Goal: Transaction & Acquisition: Purchase product/service

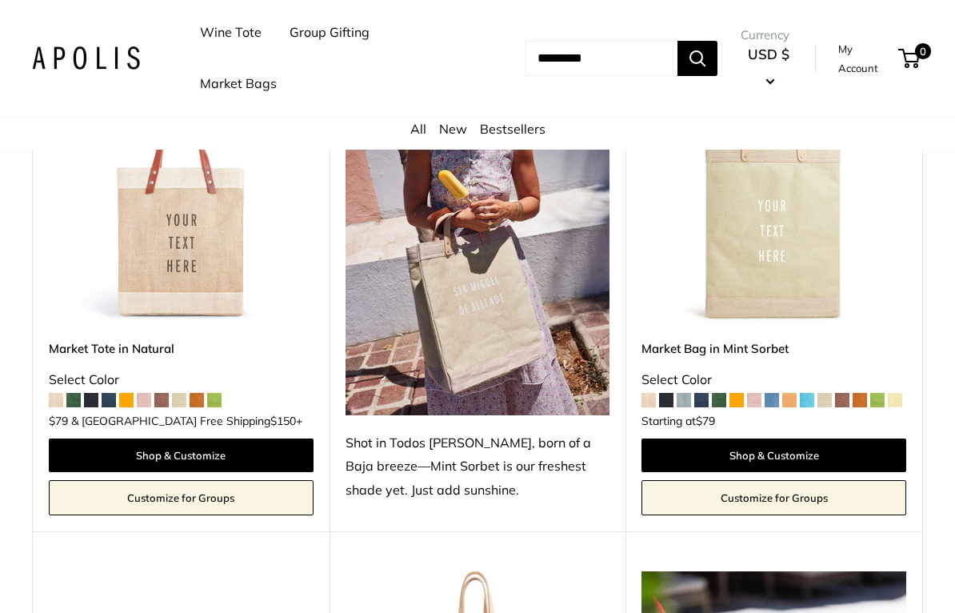
scroll to position [867, 0]
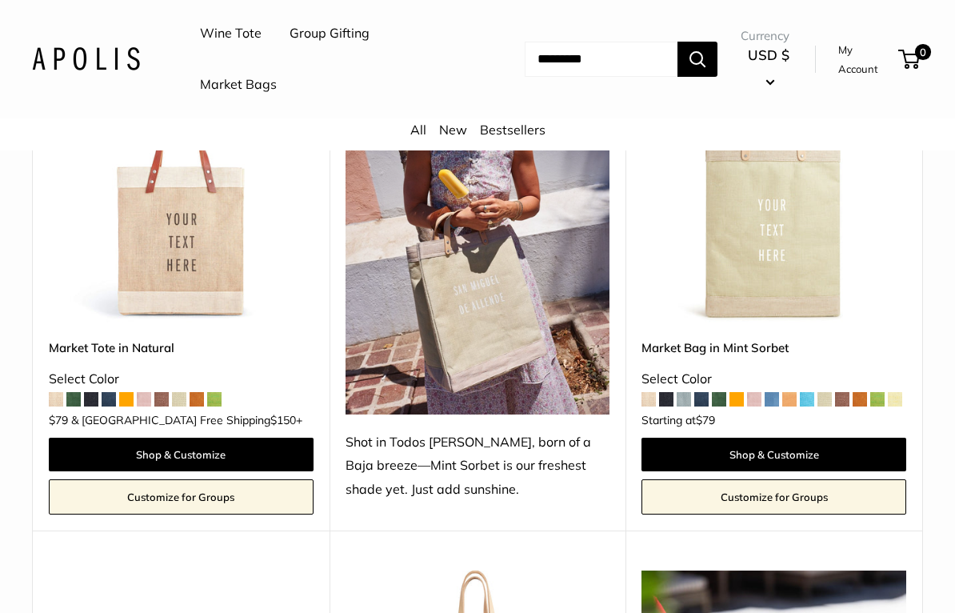
click at [146, 445] on link "Shop & Customize" at bounding box center [181, 454] width 265 height 34
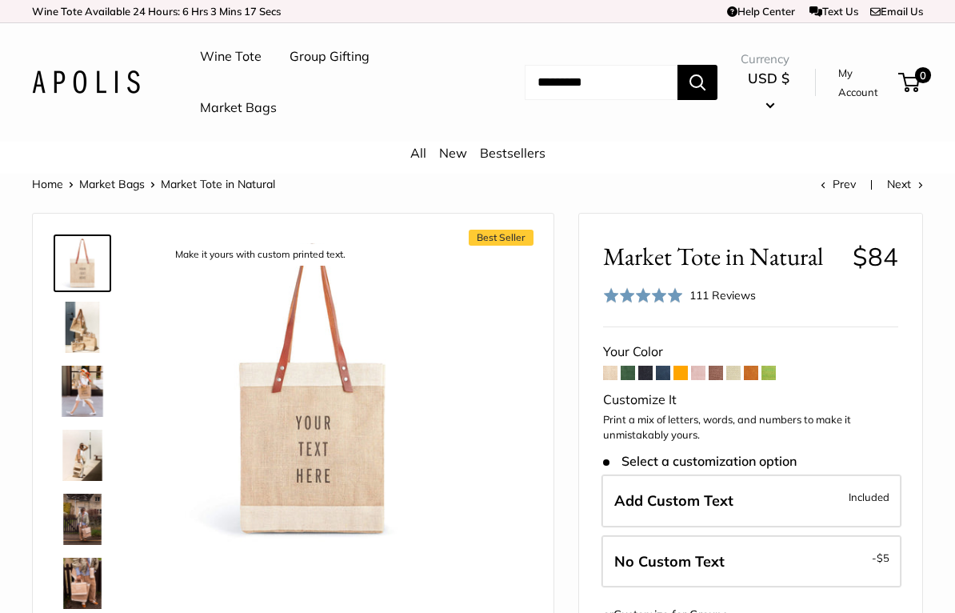
click at [90, 349] on img at bounding box center [82, 327] width 51 height 51
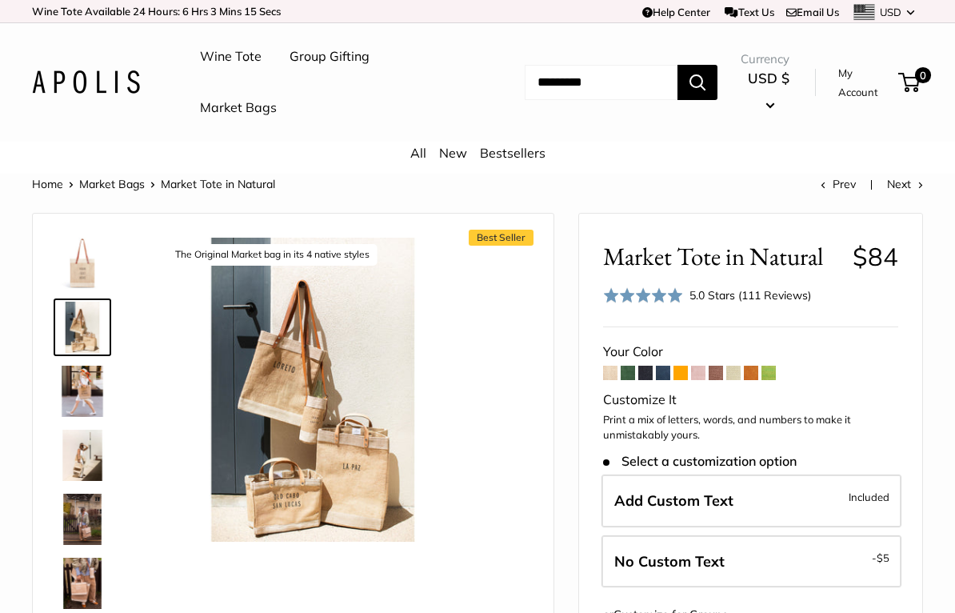
click at [84, 439] on img at bounding box center [82, 454] width 51 height 51
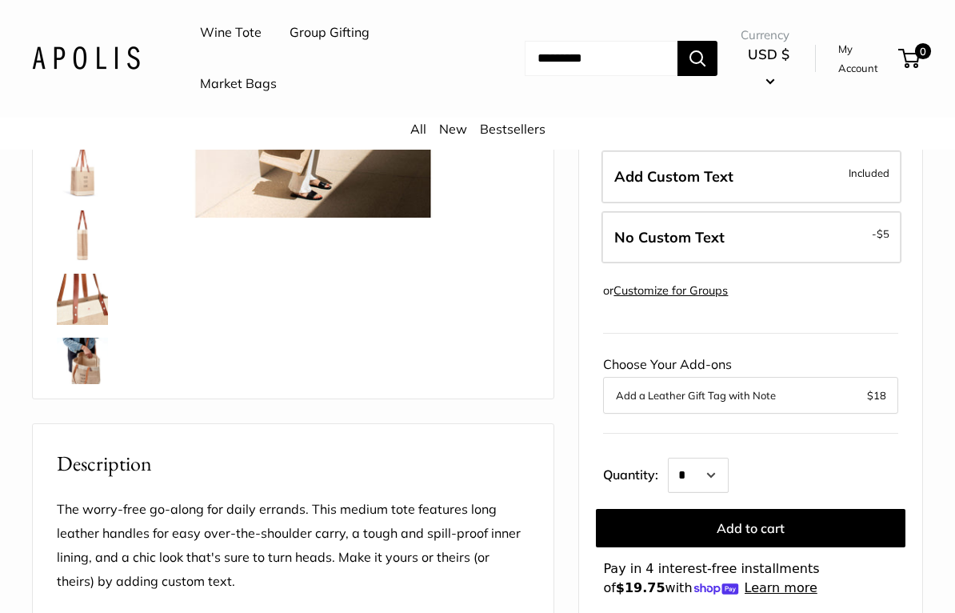
scroll to position [329, 0]
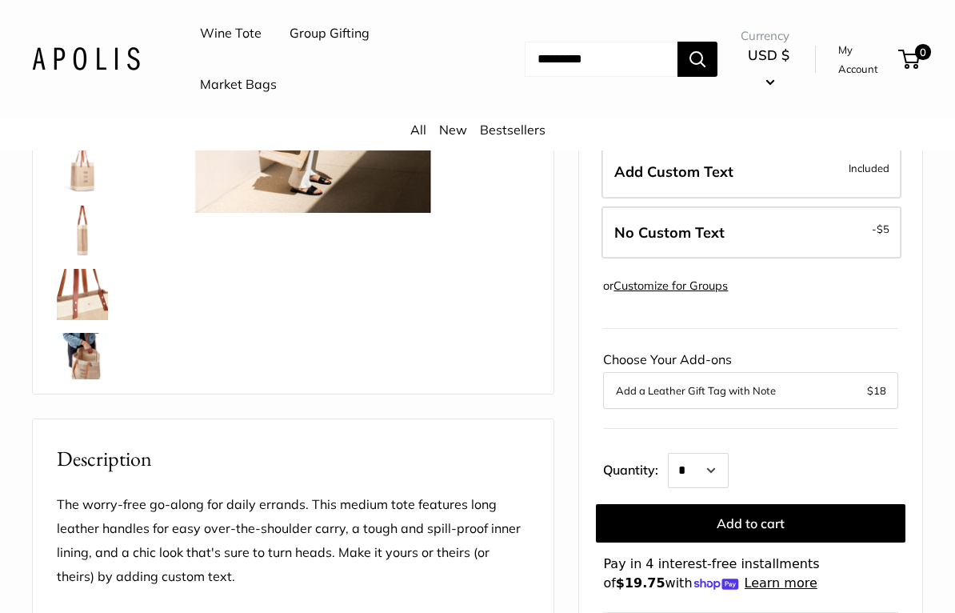
click at [84, 305] on img at bounding box center [82, 294] width 51 height 51
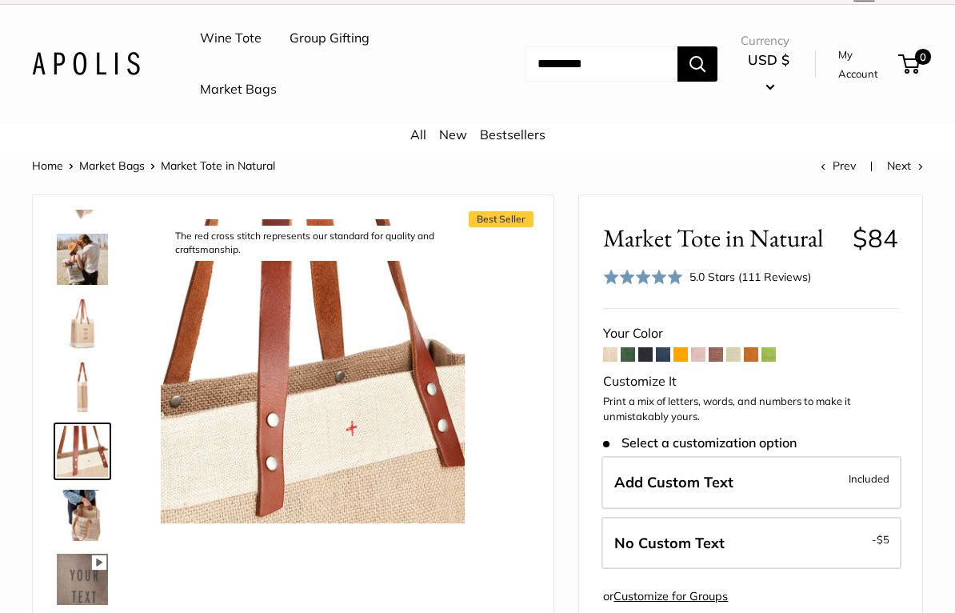
scroll to position [0, 0]
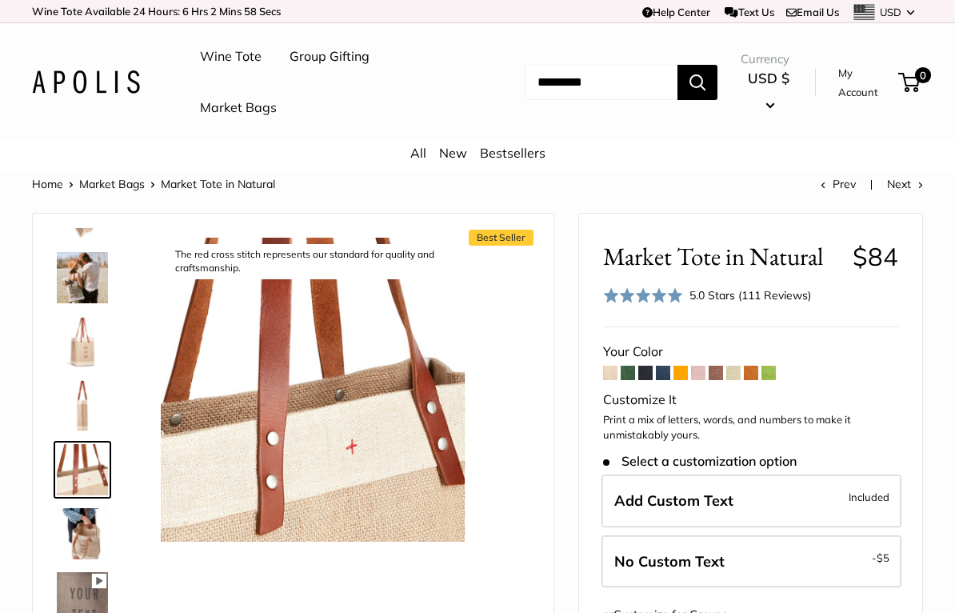
click at [606, 373] on span at bounding box center [610, 373] width 14 height 14
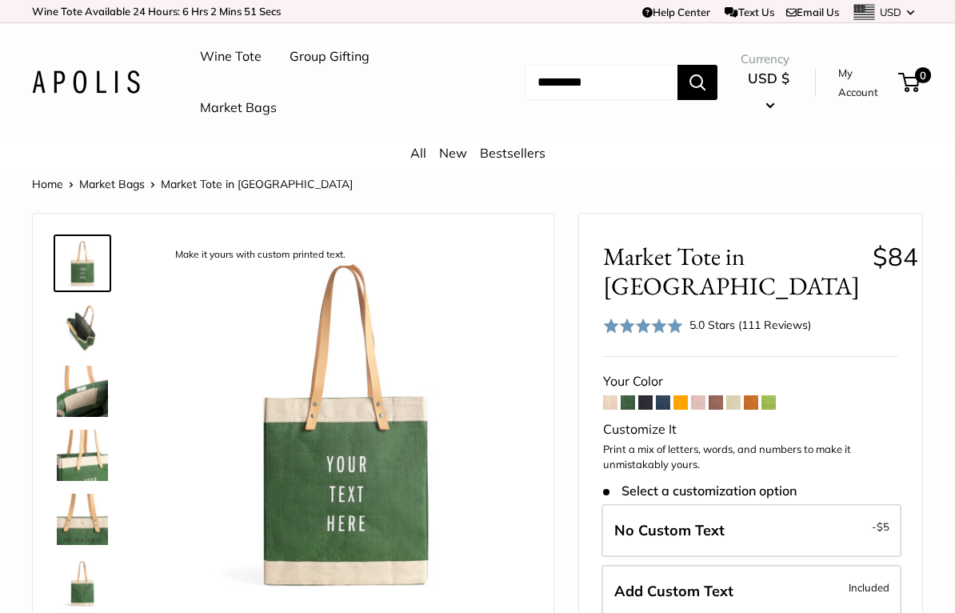
click at [646, 399] on span at bounding box center [645, 402] width 14 height 14
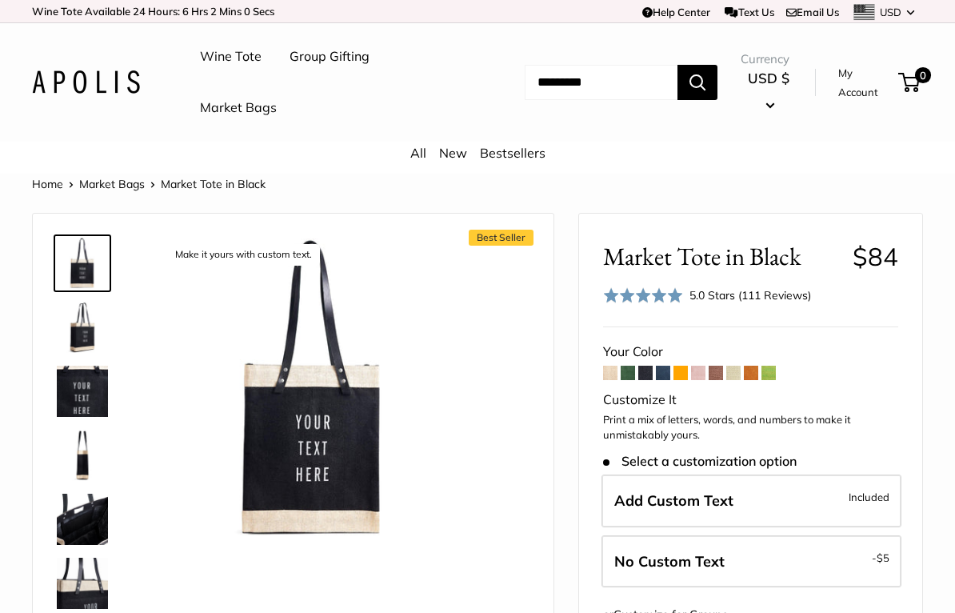
click at [686, 371] on span at bounding box center [680, 373] width 14 height 14
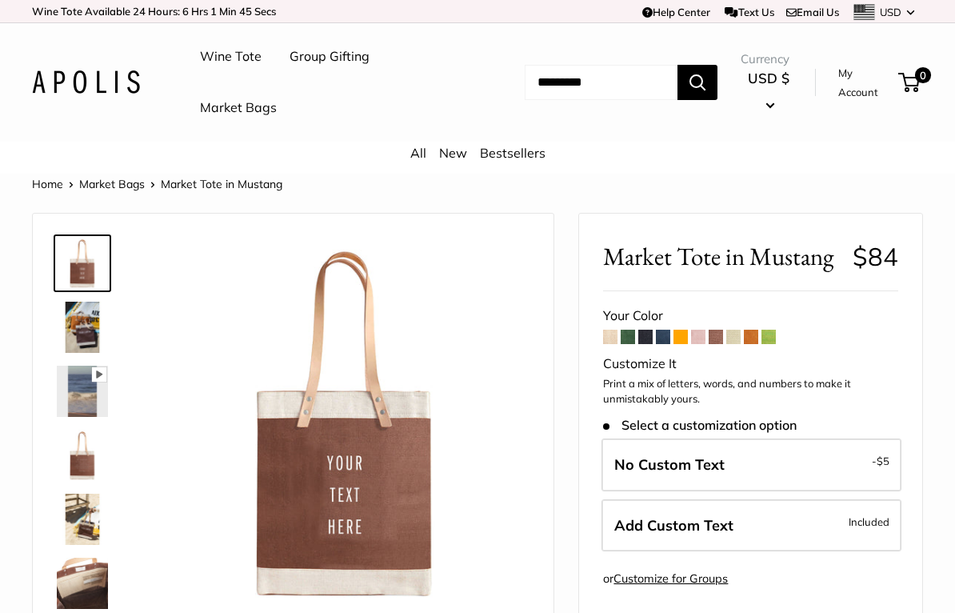
click at [705, 331] on span at bounding box center [698, 337] width 14 height 14
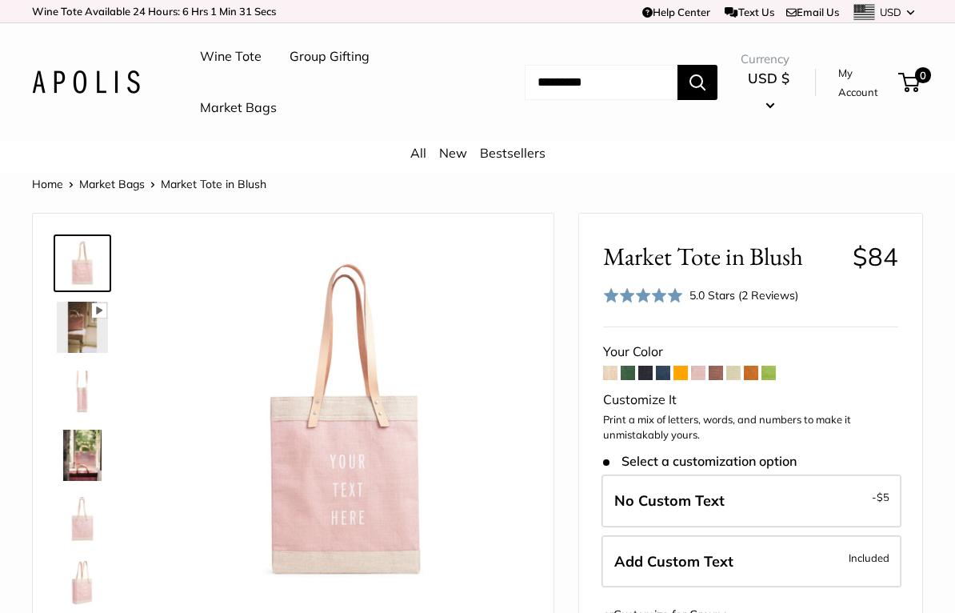
click at [741, 372] on span at bounding box center [733, 373] width 14 height 14
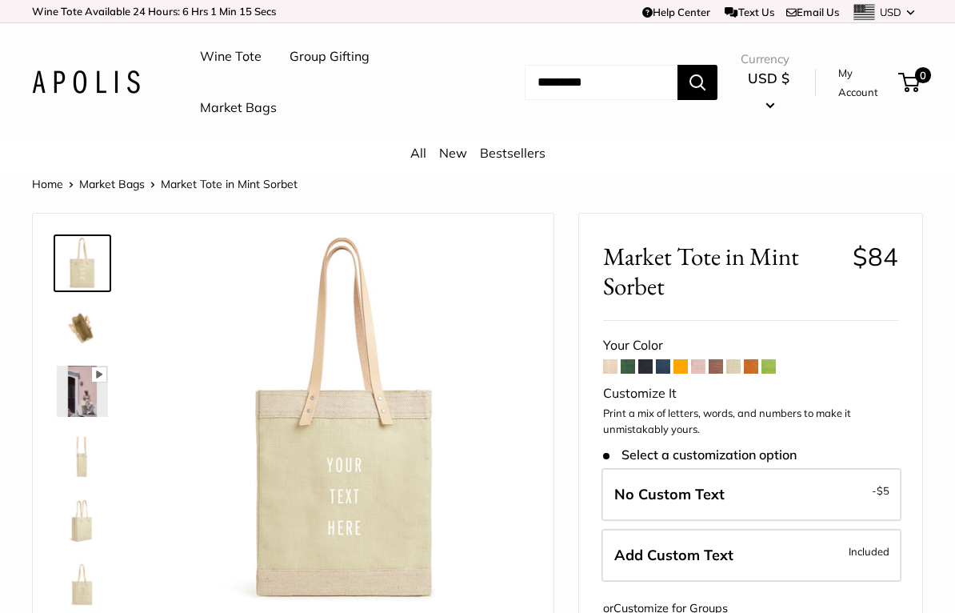
click at [74, 458] on img at bounding box center [82, 454] width 51 height 51
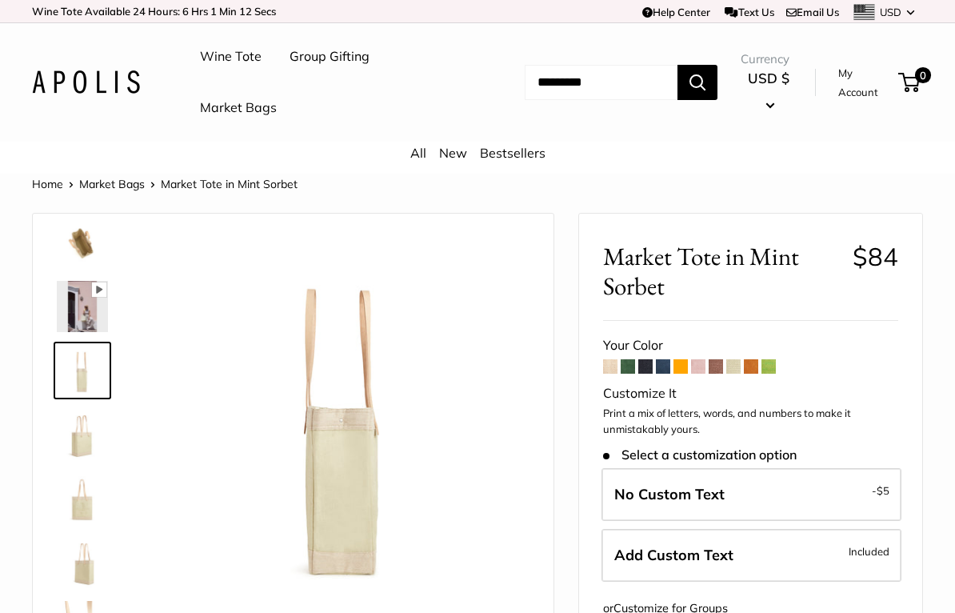
click at [83, 500] on img at bounding box center [82, 498] width 51 height 51
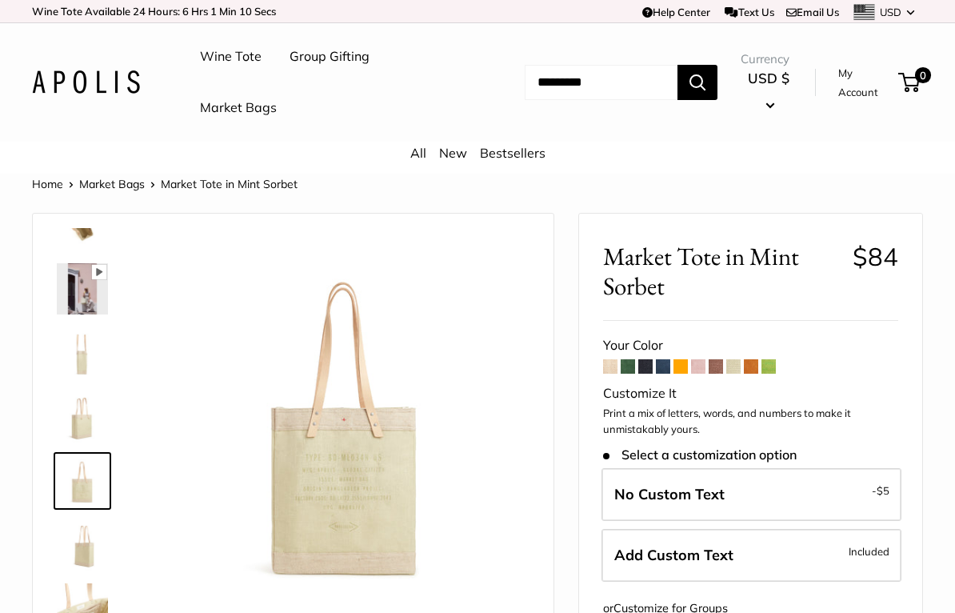
scroll to position [102, 0]
click at [83, 597] on img at bounding box center [82, 608] width 51 height 51
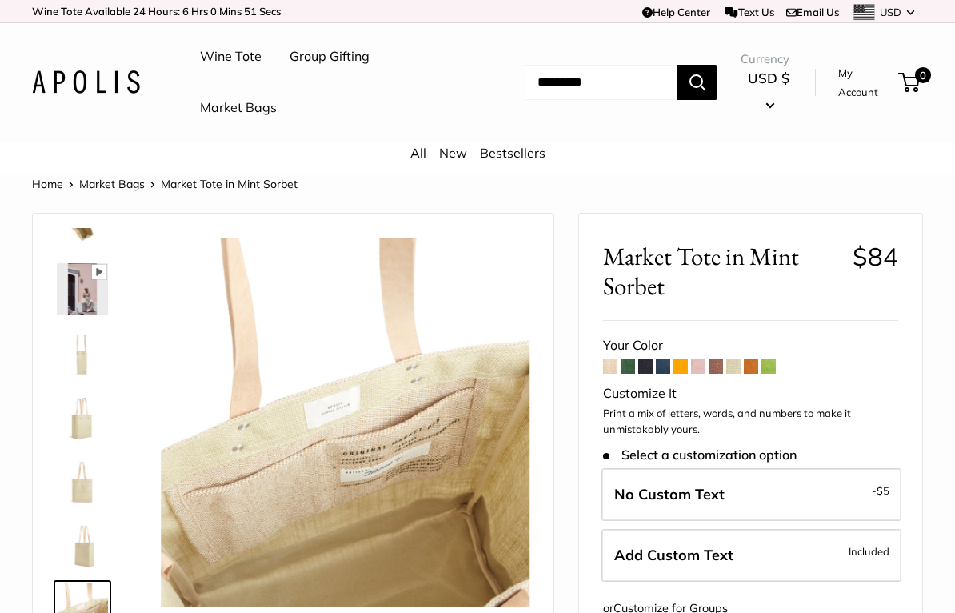
click at [77, 356] on img at bounding box center [82, 352] width 51 height 51
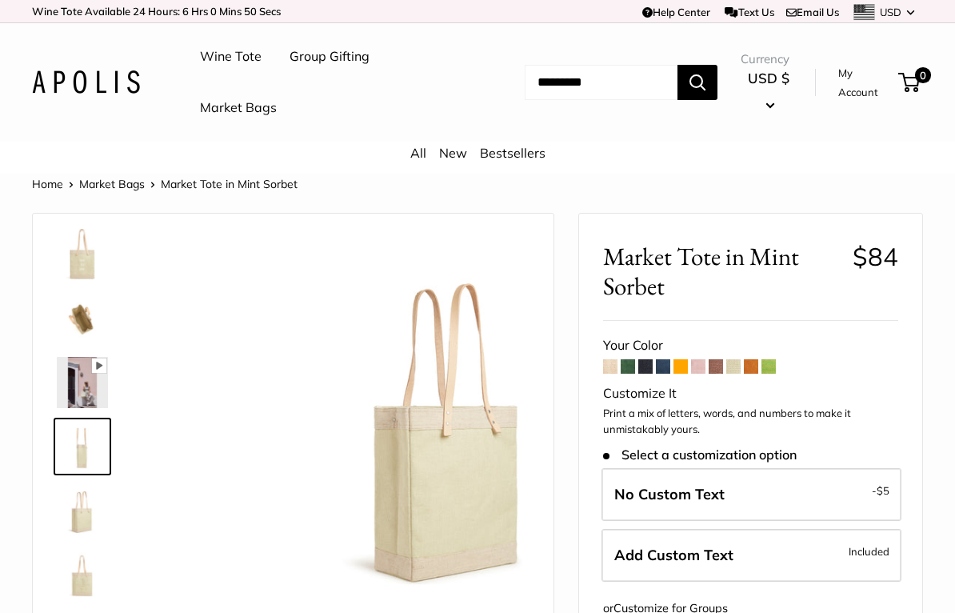
scroll to position [0, 0]
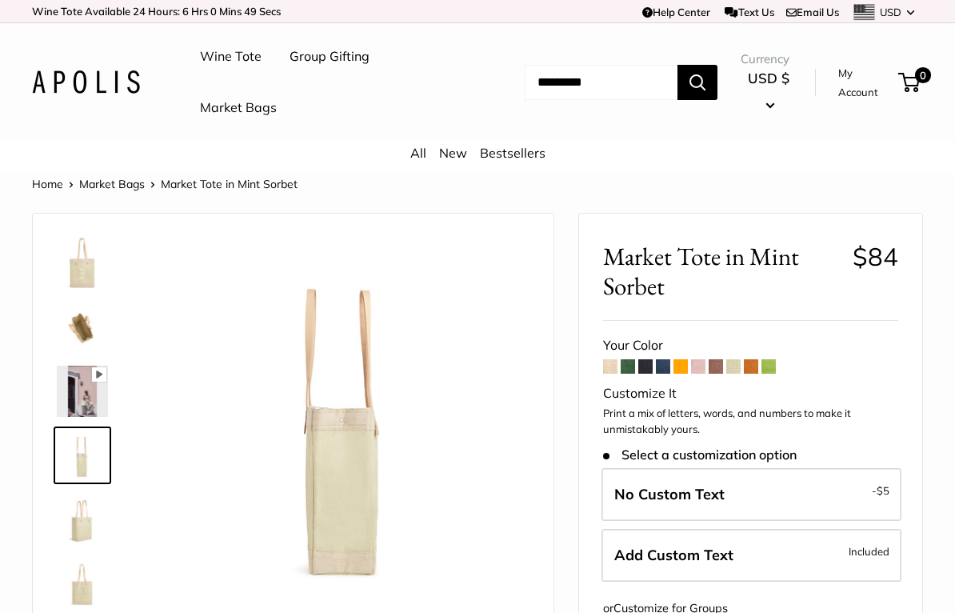
click at [82, 387] on img at bounding box center [82, 391] width 51 height 51
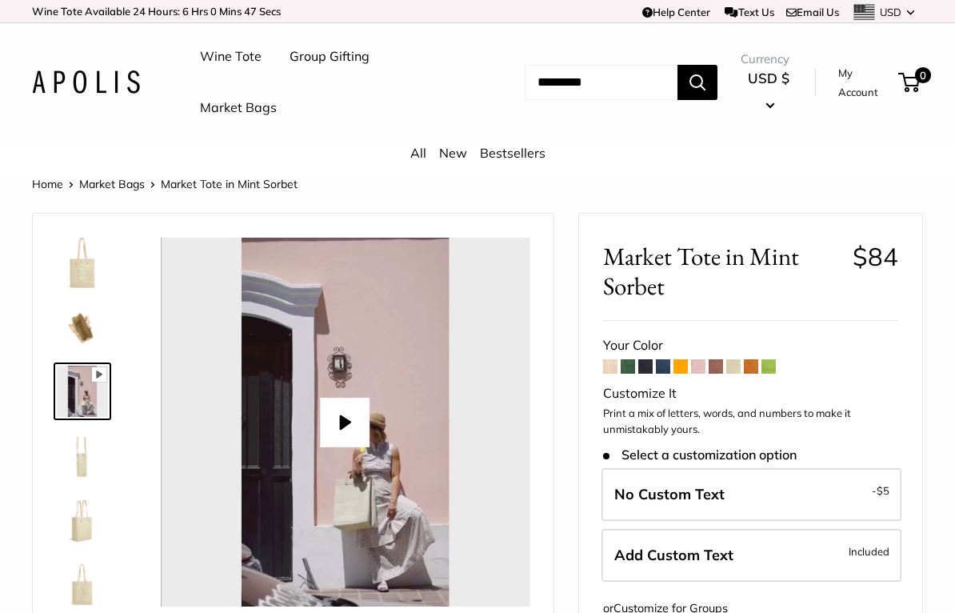
click at [72, 323] on img at bounding box center [82, 327] width 51 height 51
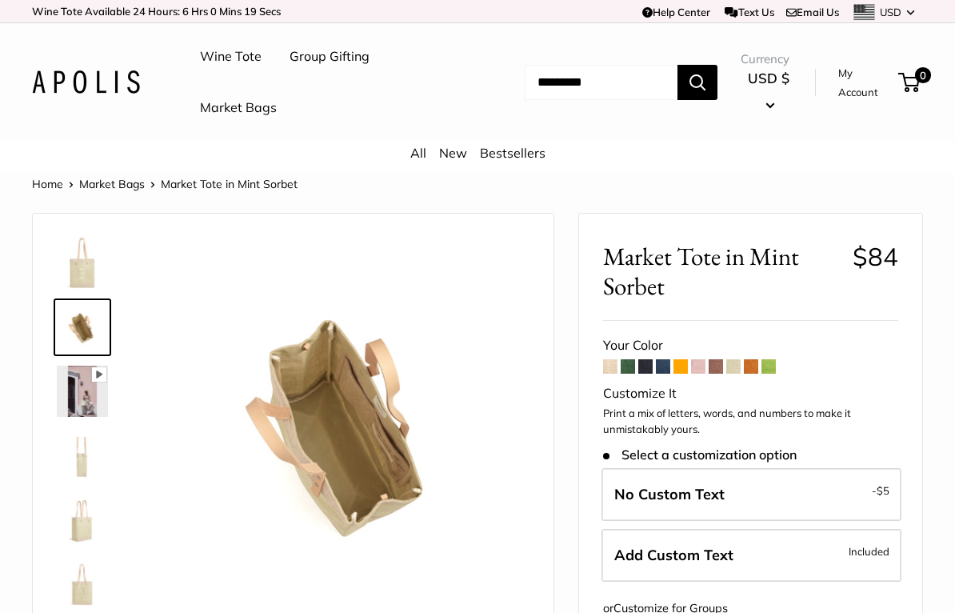
click at [78, 261] on img at bounding box center [82, 263] width 51 height 51
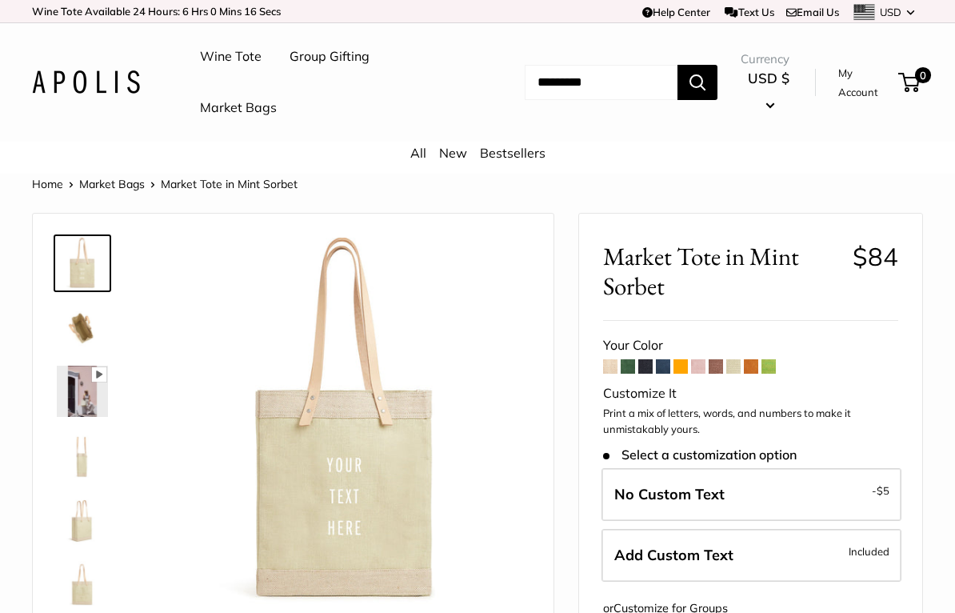
click at [754, 359] on span at bounding box center [751, 366] width 14 height 14
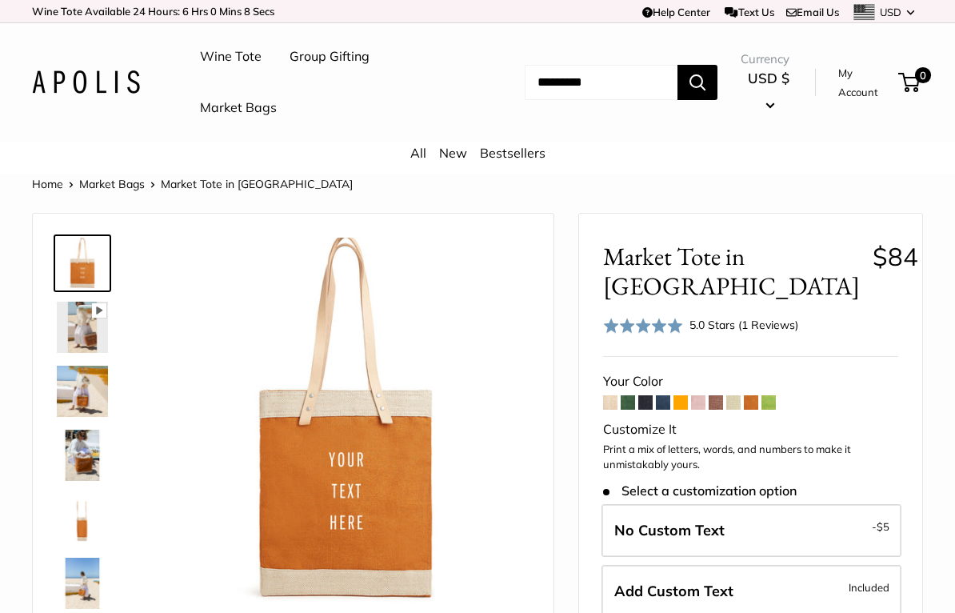
click at [718, 395] on span at bounding box center [716, 402] width 14 height 14
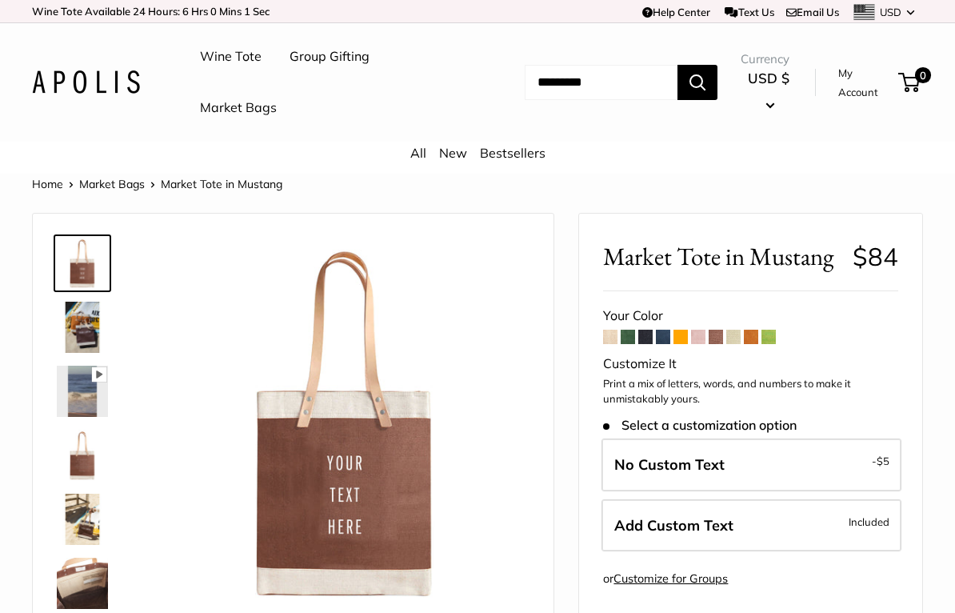
click at [82, 463] on img at bounding box center [82, 454] width 51 height 51
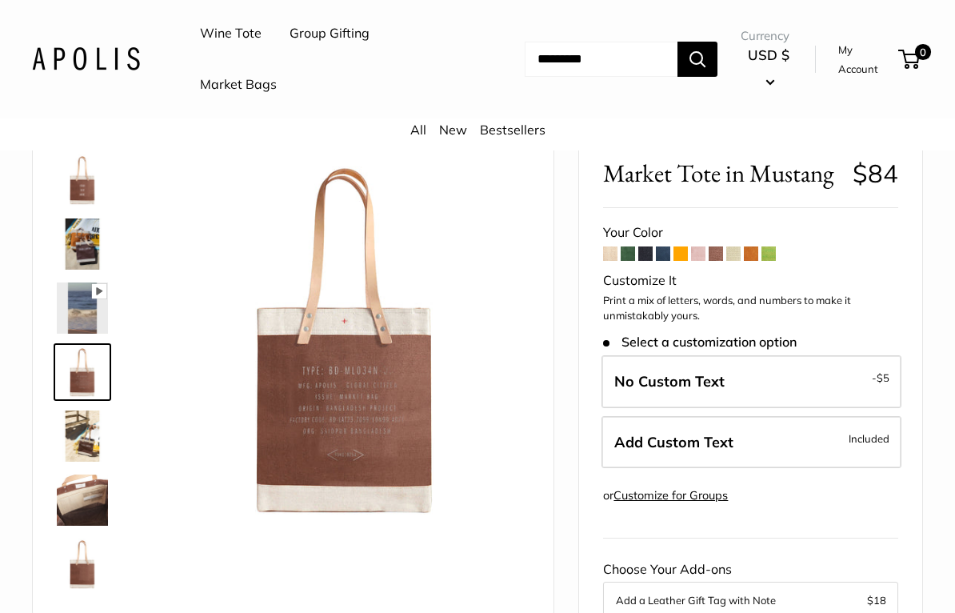
scroll to position [84, 0]
click at [83, 493] on img at bounding box center [82, 498] width 51 height 51
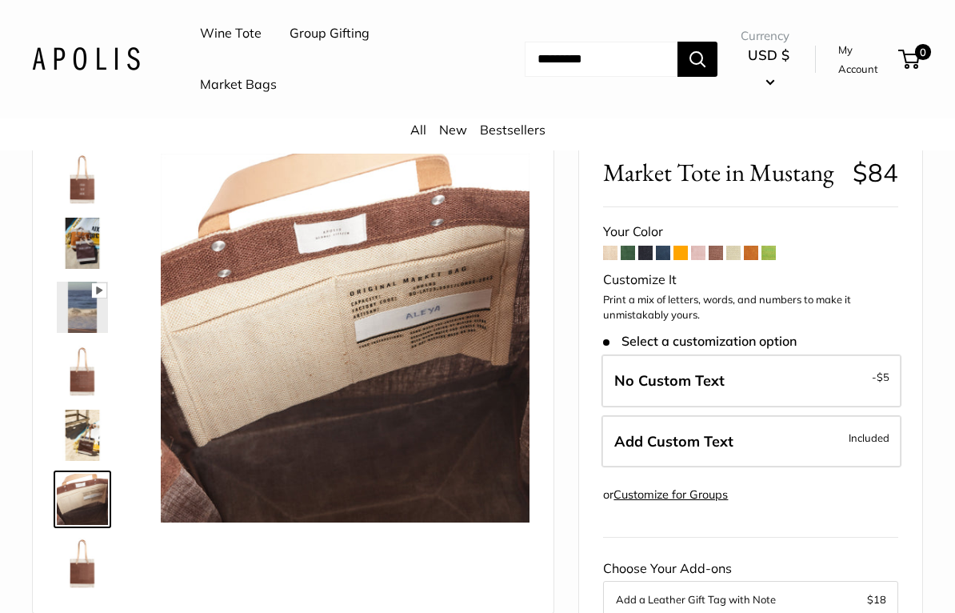
click at [86, 569] on img at bounding box center [82, 562] width 51 height 51
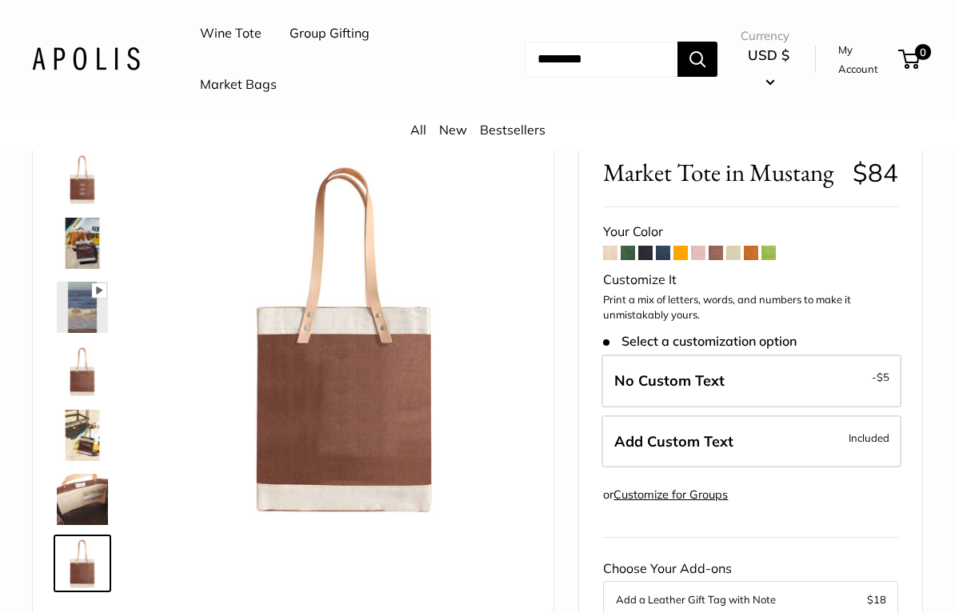
click at [701, 246] on span at bounding box center [698, 253] width 14 height 14
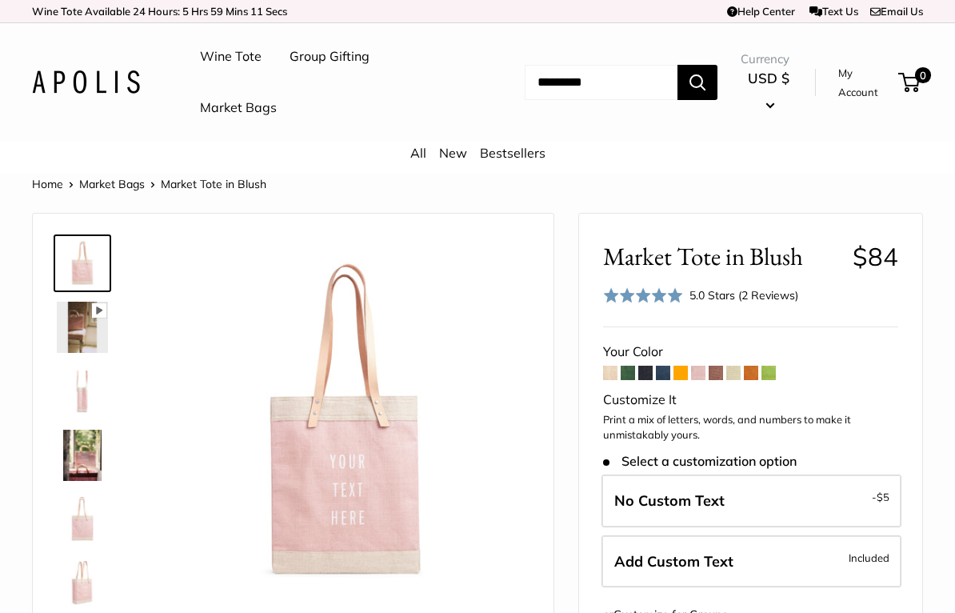
click at [87, 455] on img at bounding box center [82, 454] width 51 height 51
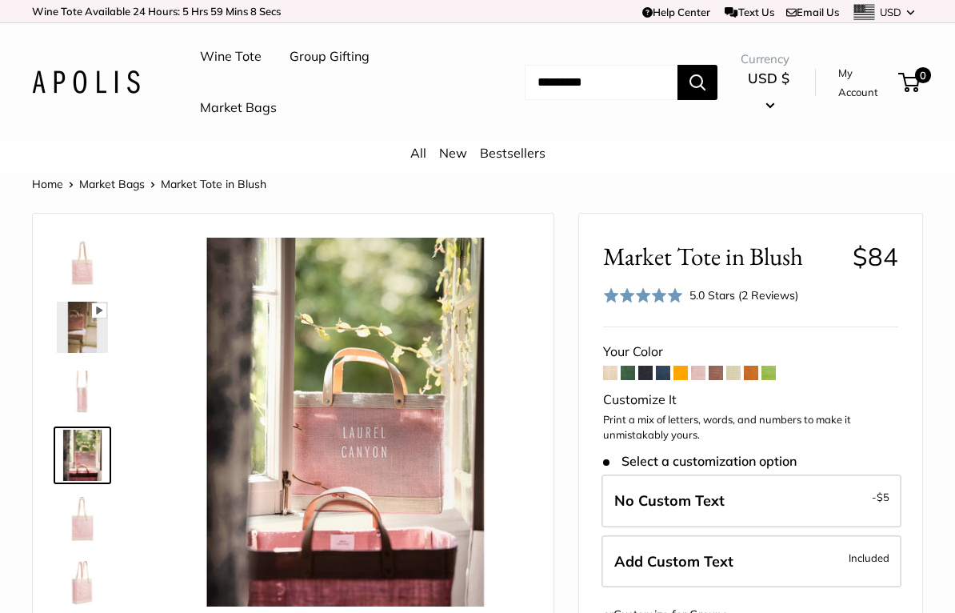
click at [89, 533] on img at bounding box center [82, 518] width 51 height 51
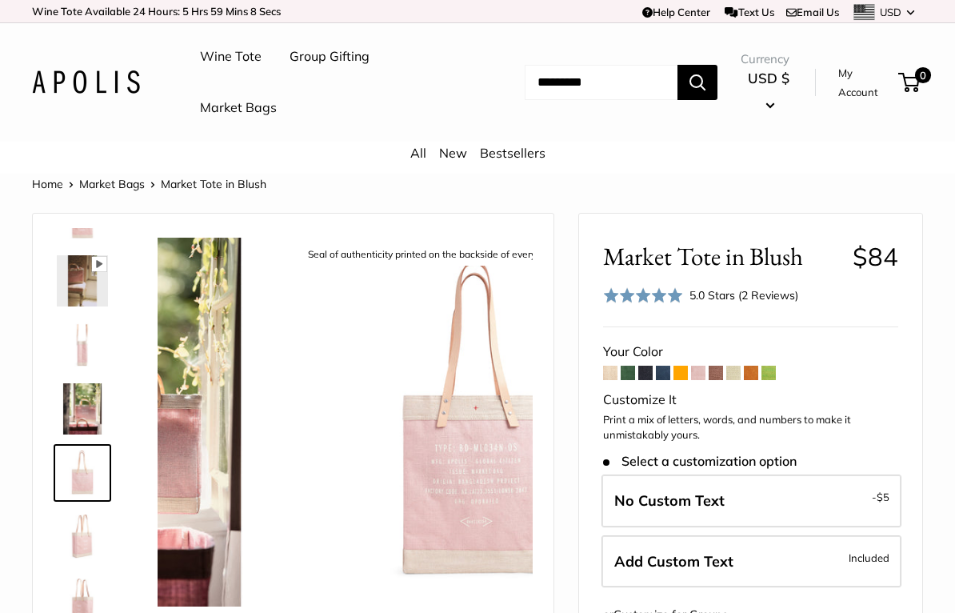
scroll to position [50, 0]
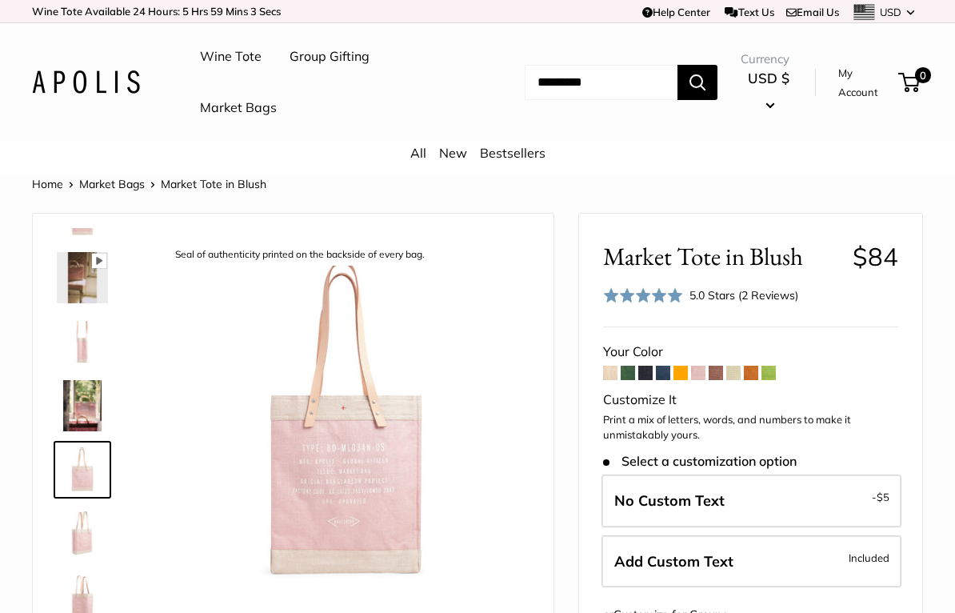
click at [732, 370] on span at bounding box center [733, 373] width 14 height 14
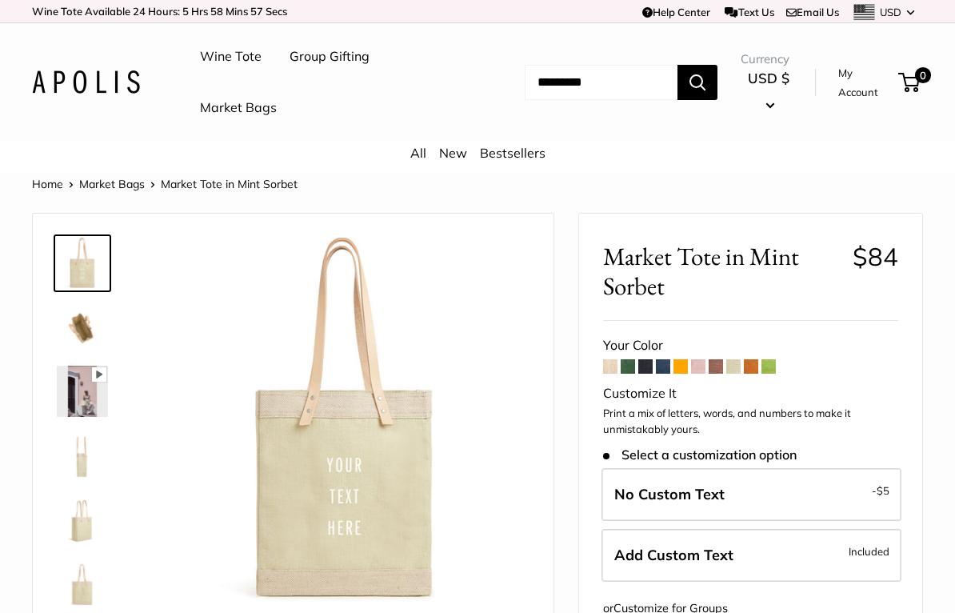
click at [664, 364] on span at bounding box center [663, 366] width 14 height 14
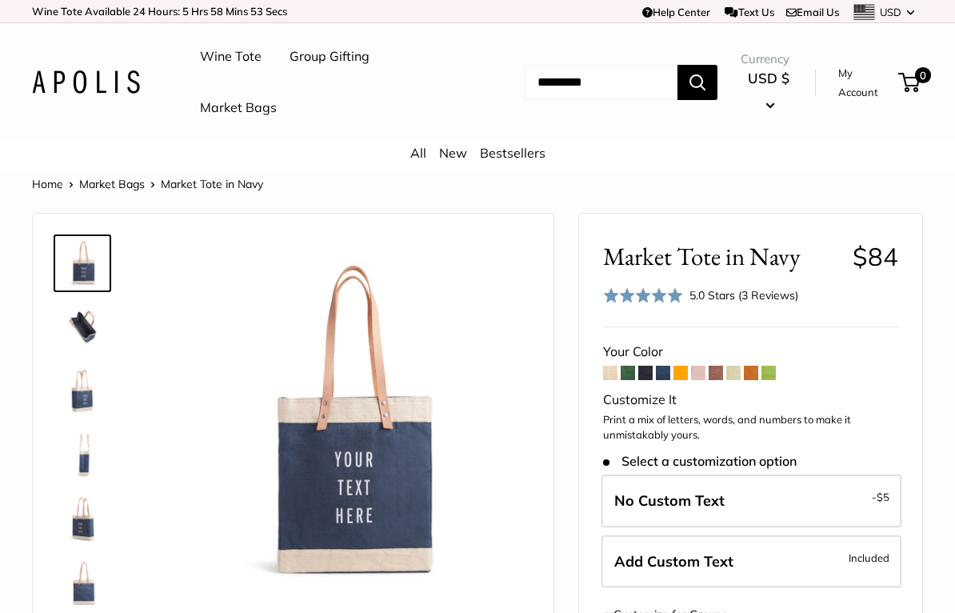
click at [91, 521] on img at bounding box center [82, 518] width 51 height 51
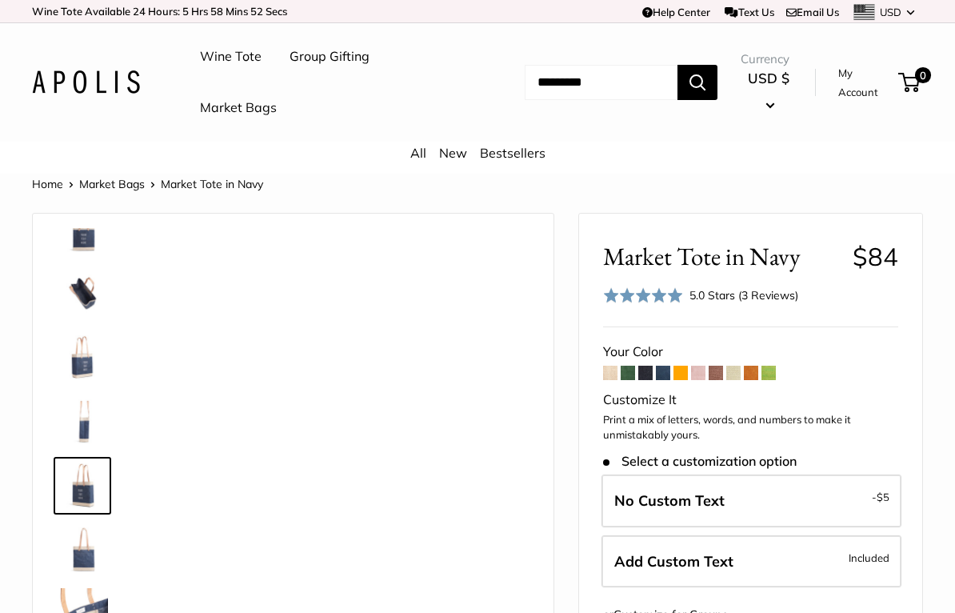
scroll to position [38, 0]
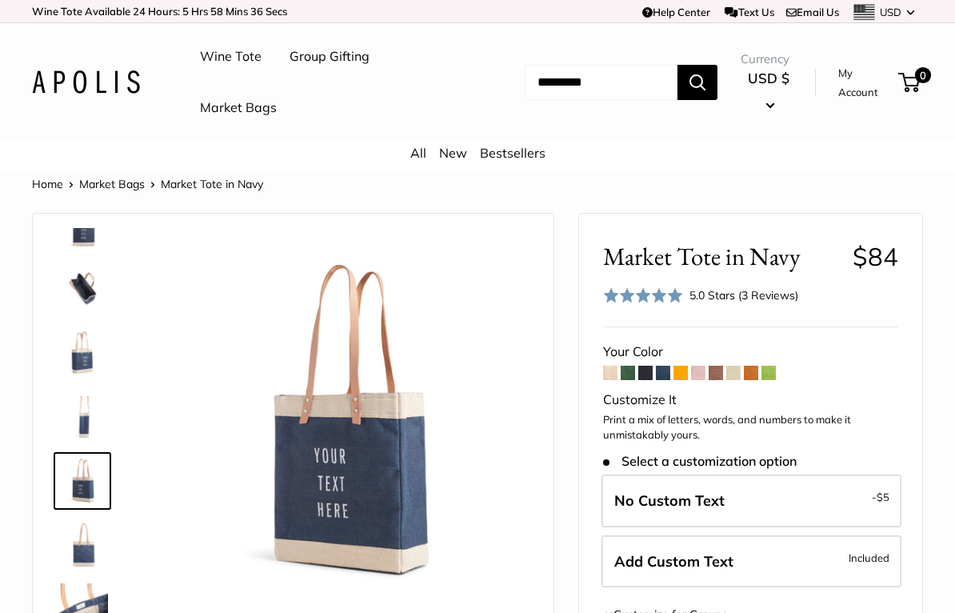
click at [648, 372] on span at bounding box center [645, 373] width 14 height 14
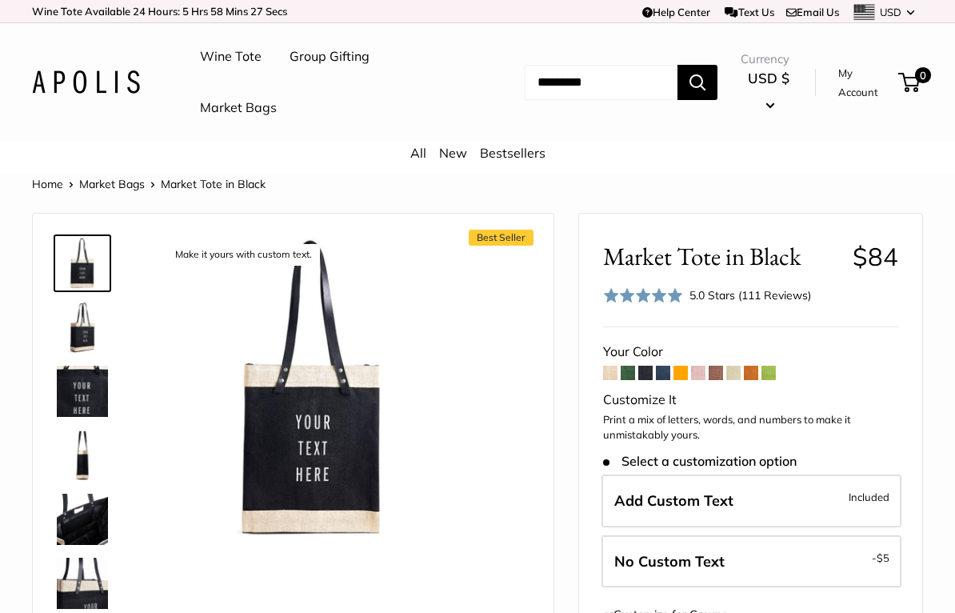
click at [90, 585] on img at bounding box center [82, 582] width 51 height 51
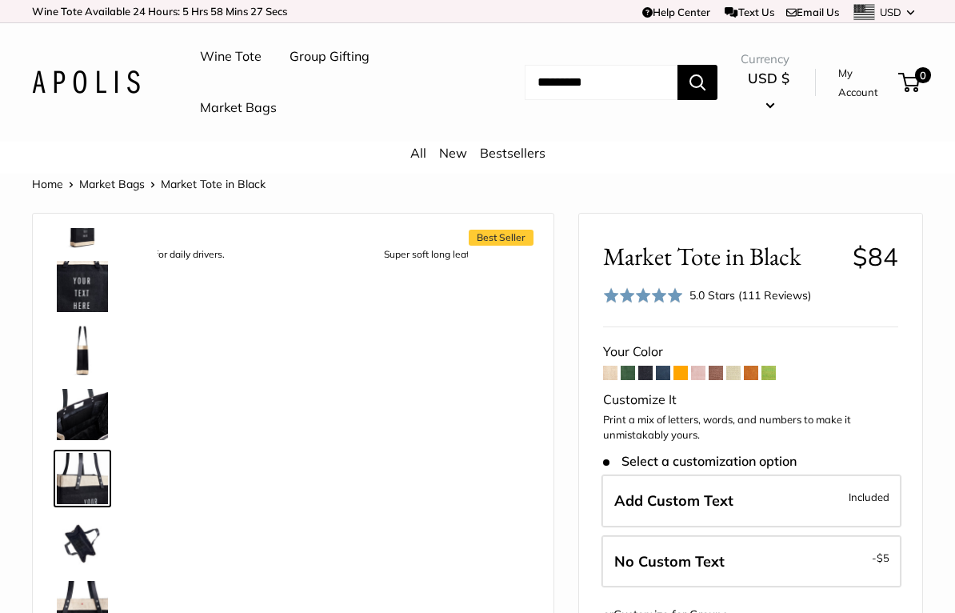
scroll to position [114, 0]
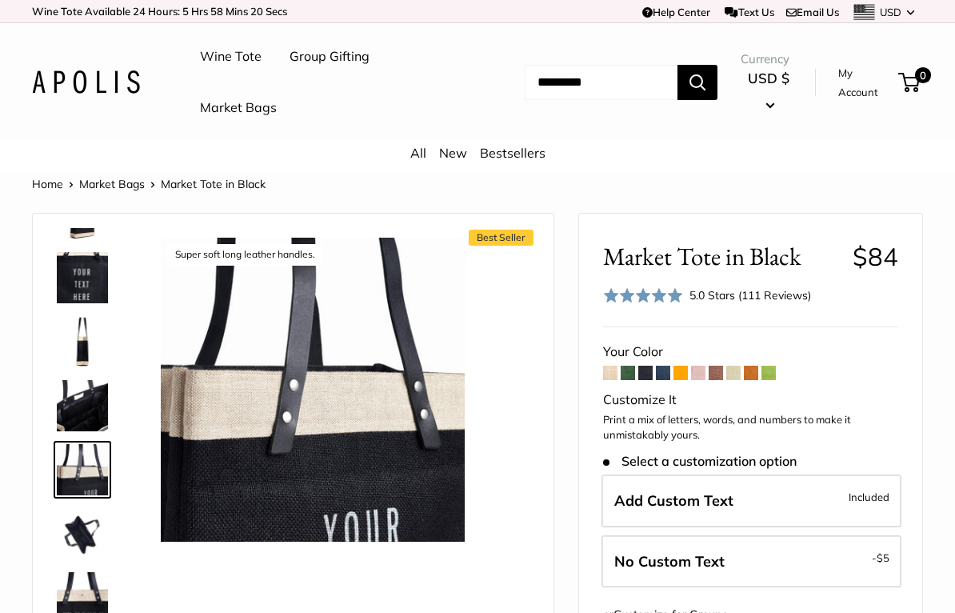
click at [89, 532] on img at bounding box center [82, 533] width 51 height 51
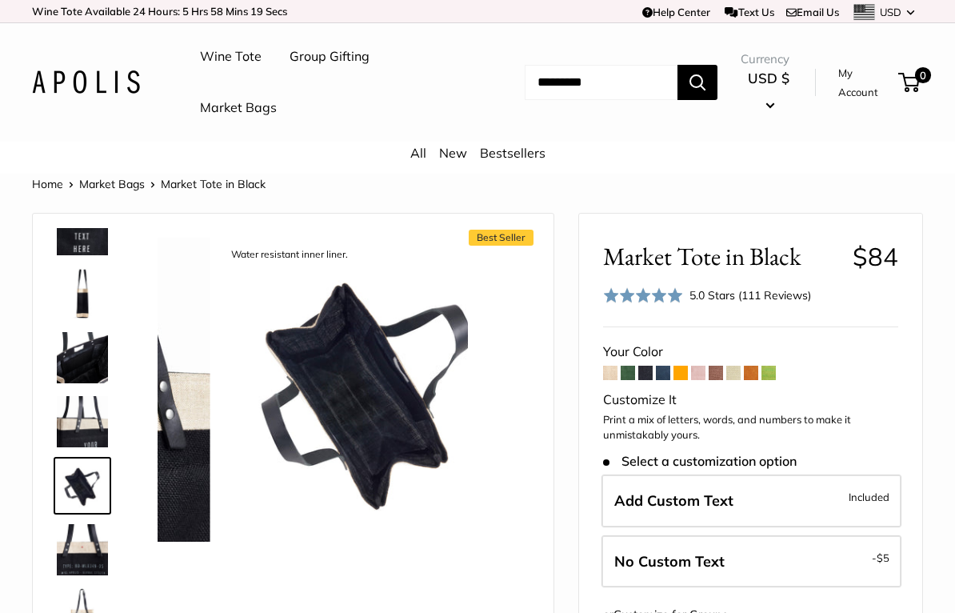
scroll to position [166, 0]
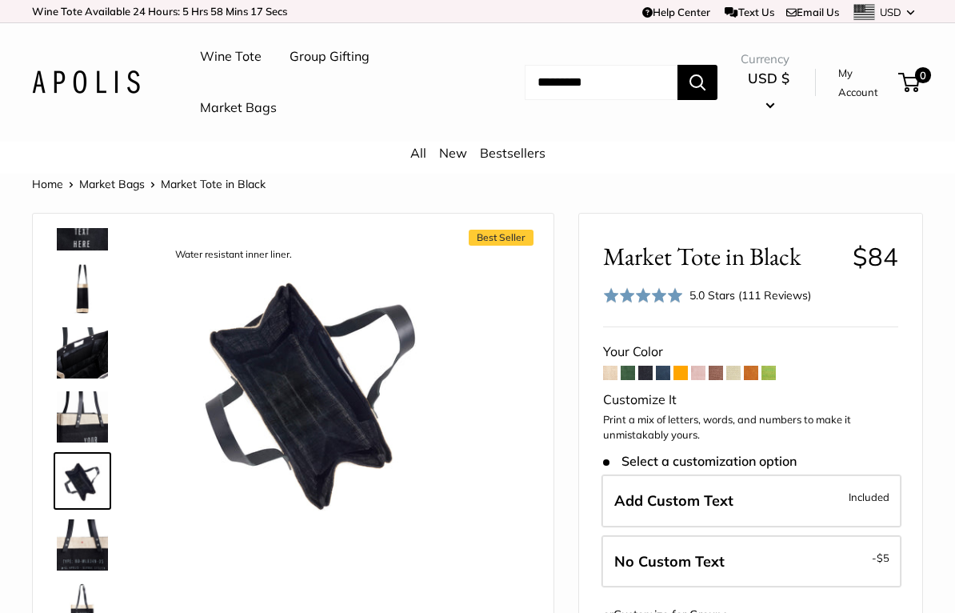
click at [83, 605] on img at bounding box center [82, 608] width 51 height 51
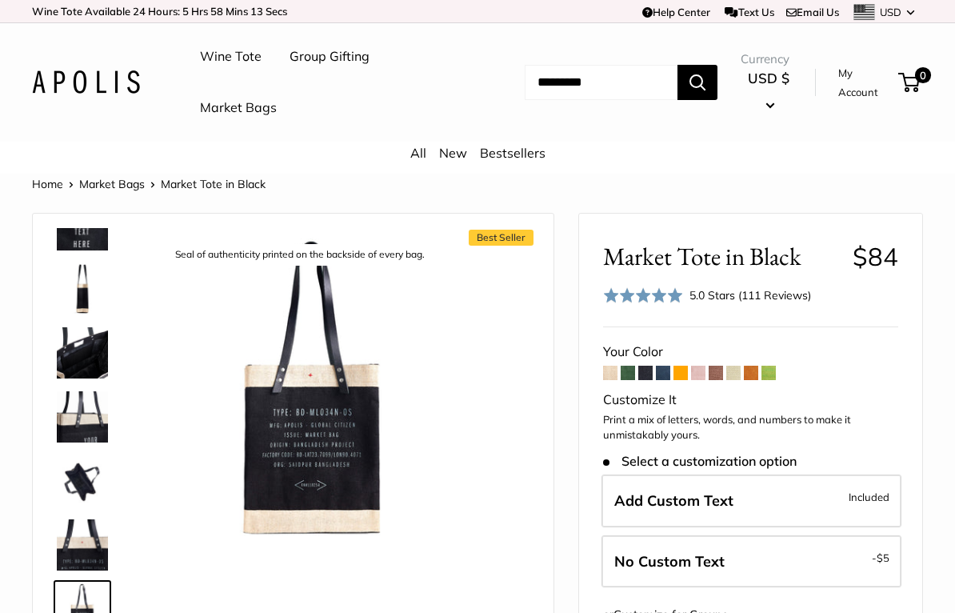
click at [101, 345] on img at bounding box center [82, 352] width 51 height 51
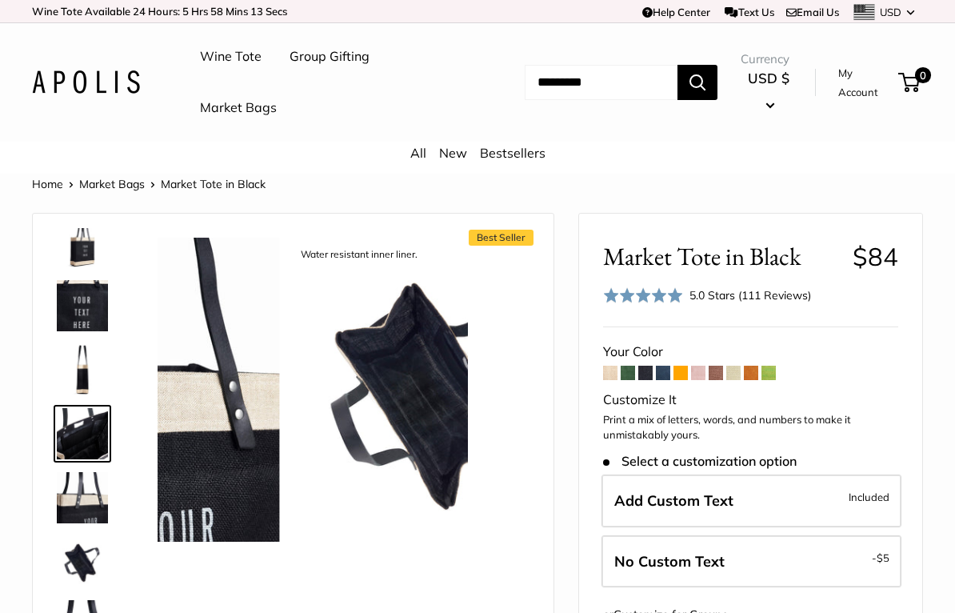
scroll to position [50, 0]
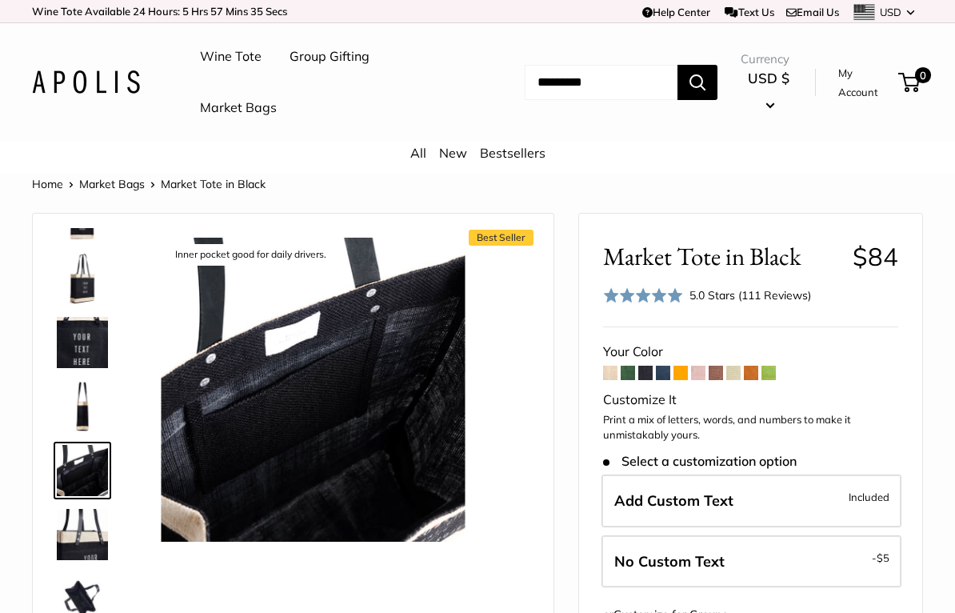
click at [89, 294] on img at bounding box center [82, 278] width 51 height 51
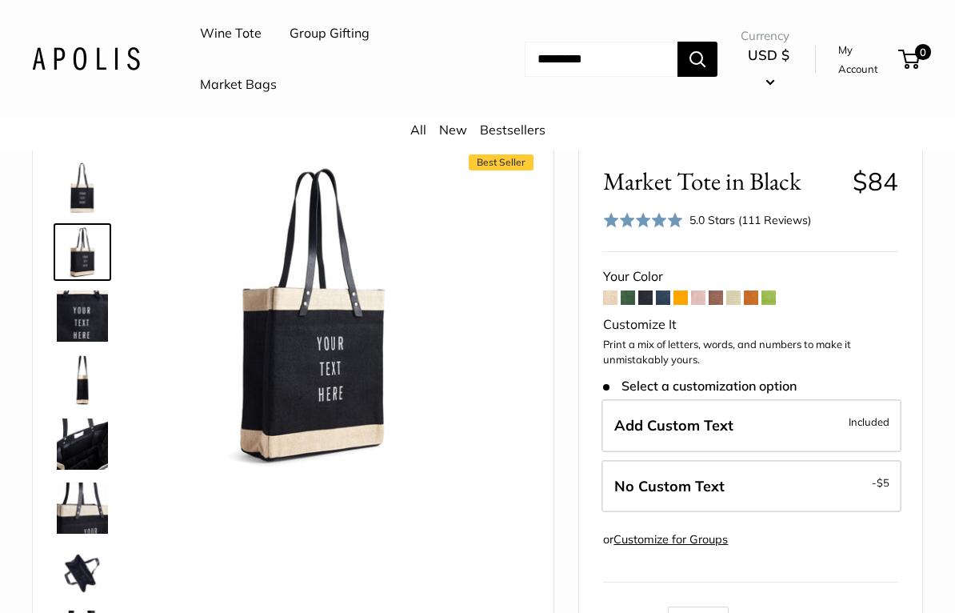
scroll to position [97, 0]
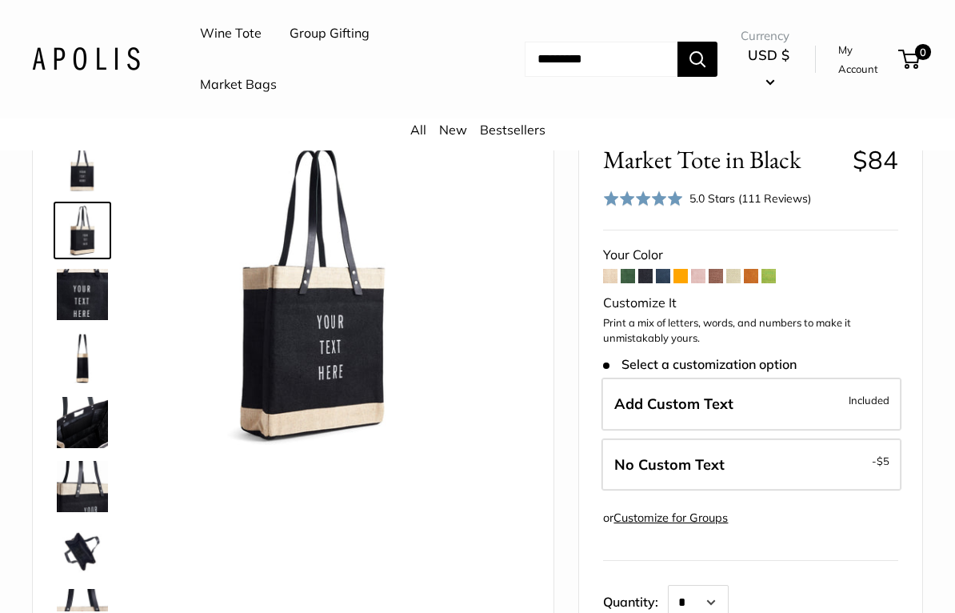
click at [845, 406] on label "Add Custom Text Included" at bounding box center [751, 404] width 300 height 53
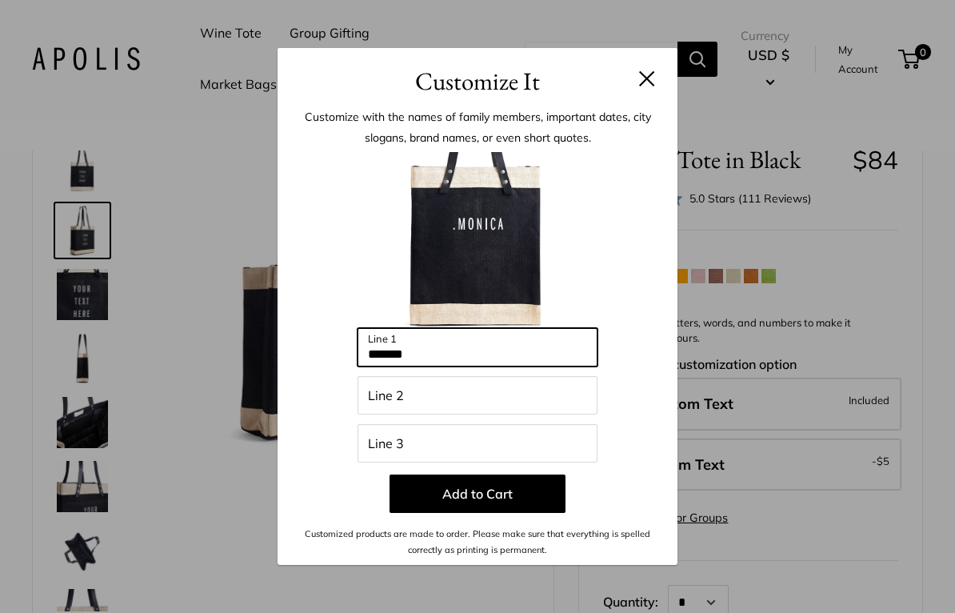
click at [374, 365] on input "*******" at bounding box center [478, 347] width 240 height 38
type input "******"
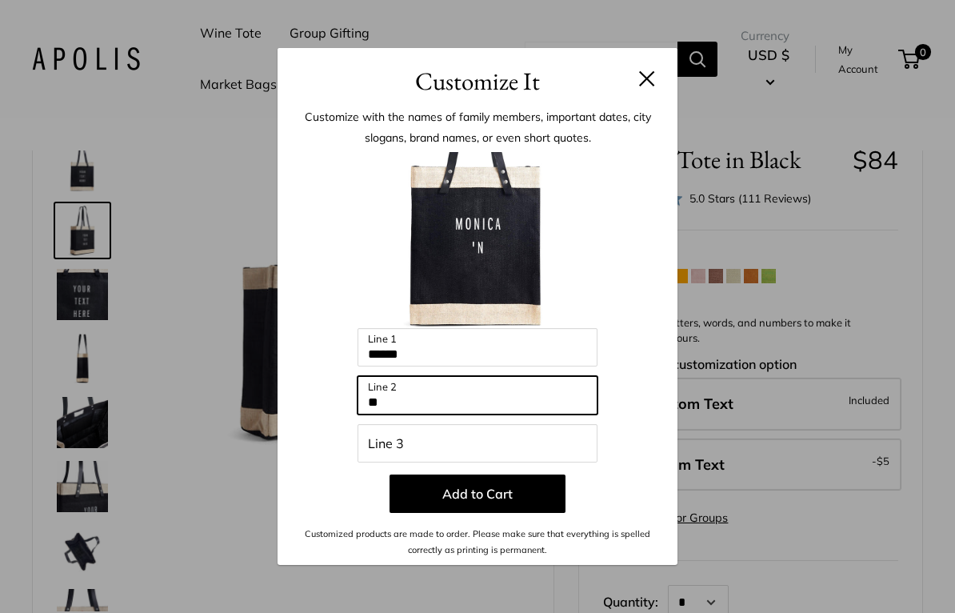
type input "*"
type input "*******"
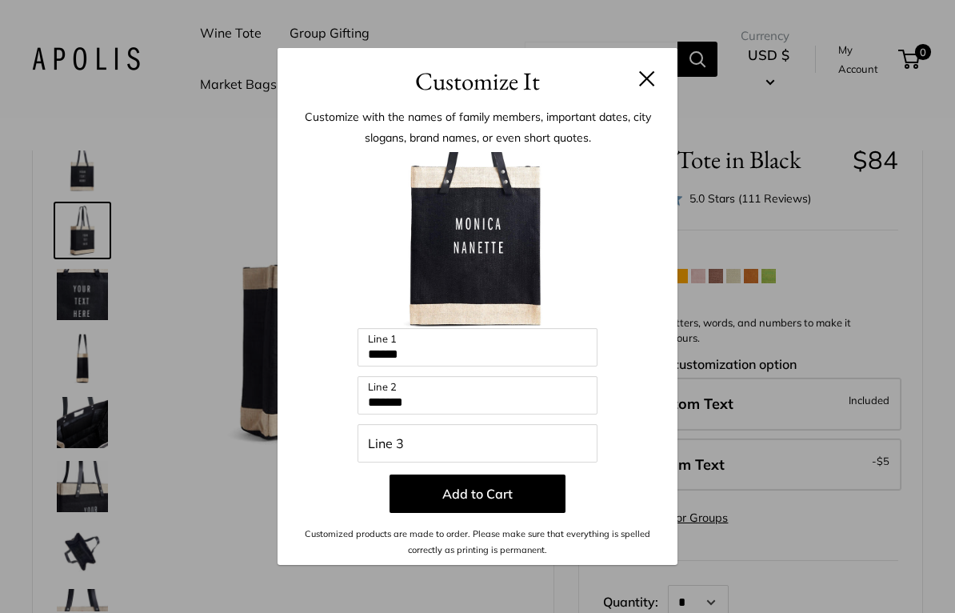
click at [516, 503] on button "Add to Cart" at bounding box center [478, 493] width 176 height 38
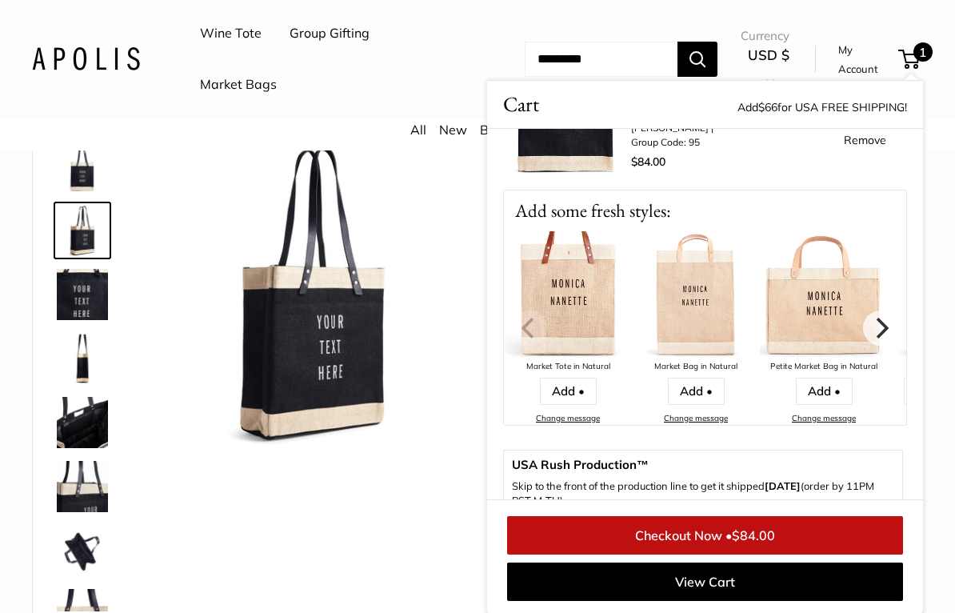
scroll to position [101, 0]
click at [880, 326] on icon "Next" at bounding box center [880, 326] width 21 height 21
click at [870, 330] on icon "Next" at bounding box center [880, 326] width 21 height 21
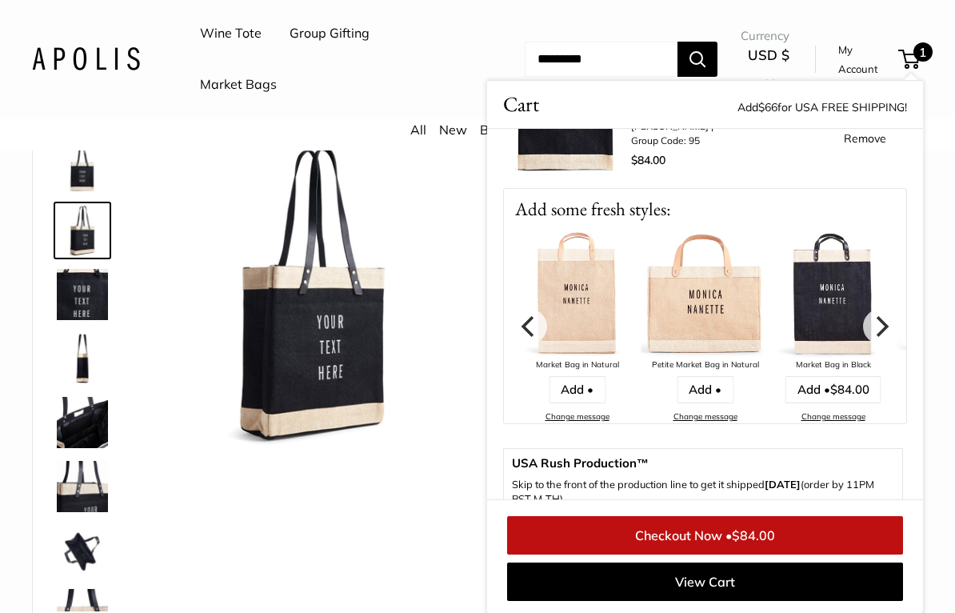
click at [529, 325] on icon "Previous" at bounding box center [529, 326] width 21 height 21
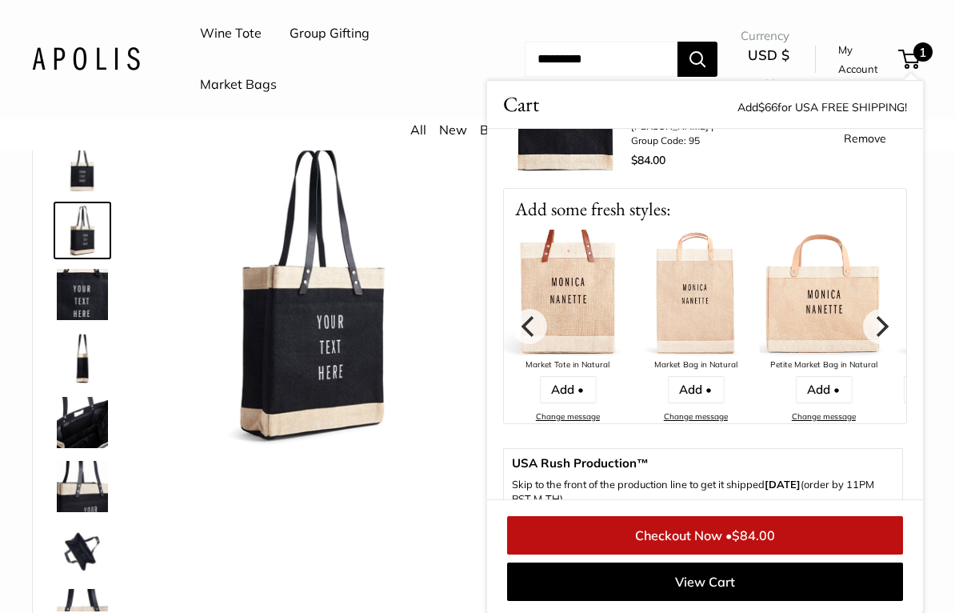
click at [521, 327] on icon "Previous" at bounding box center [529, 326] width 21 height 21
click at [54, 399] on link at bounding box center [83, 423] width 58 height 58
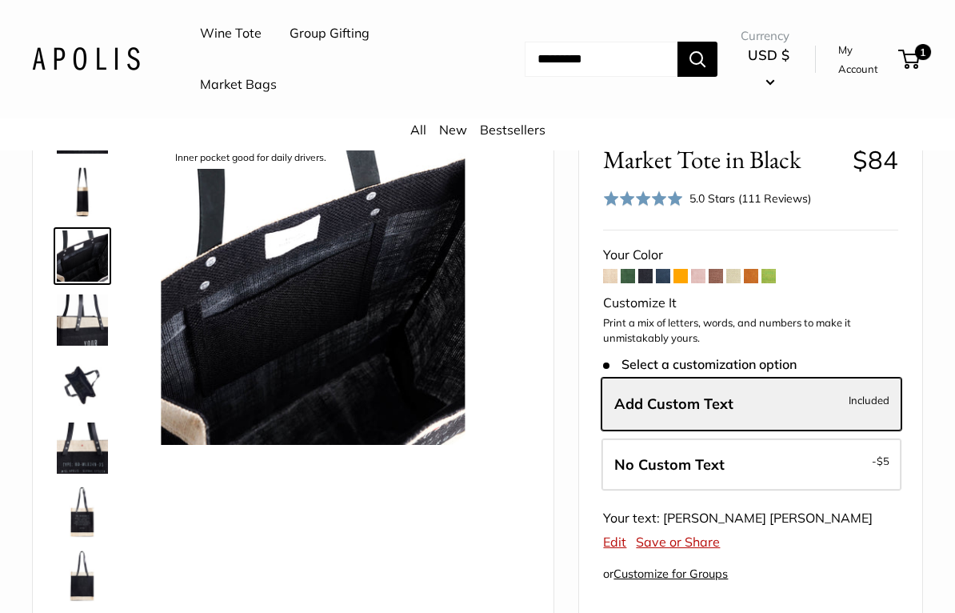
scroll to position [166, 0]
click at [73, 327] on img at bounding box center [82, 319] width 51 height 51
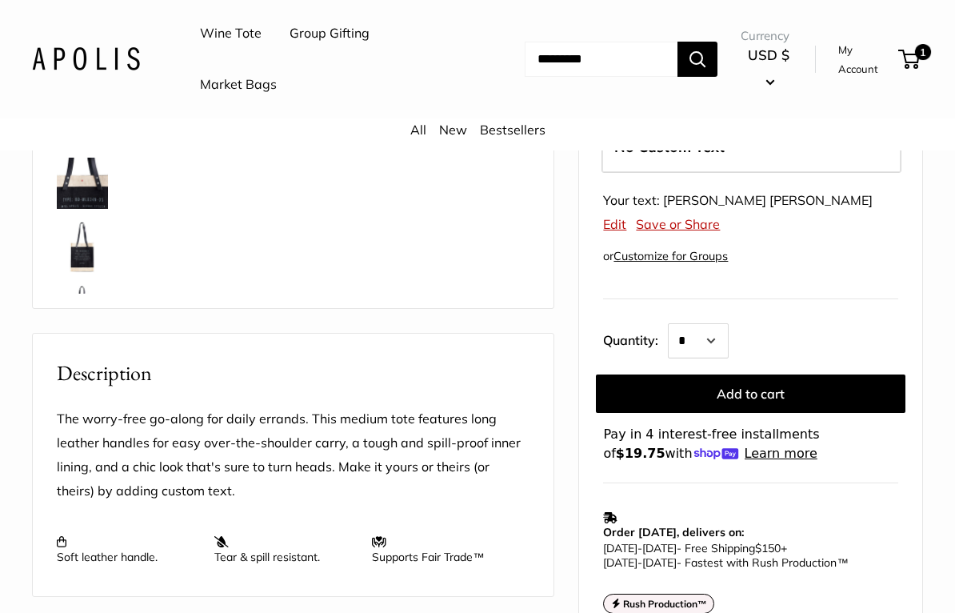
scroll to position [416, 0]
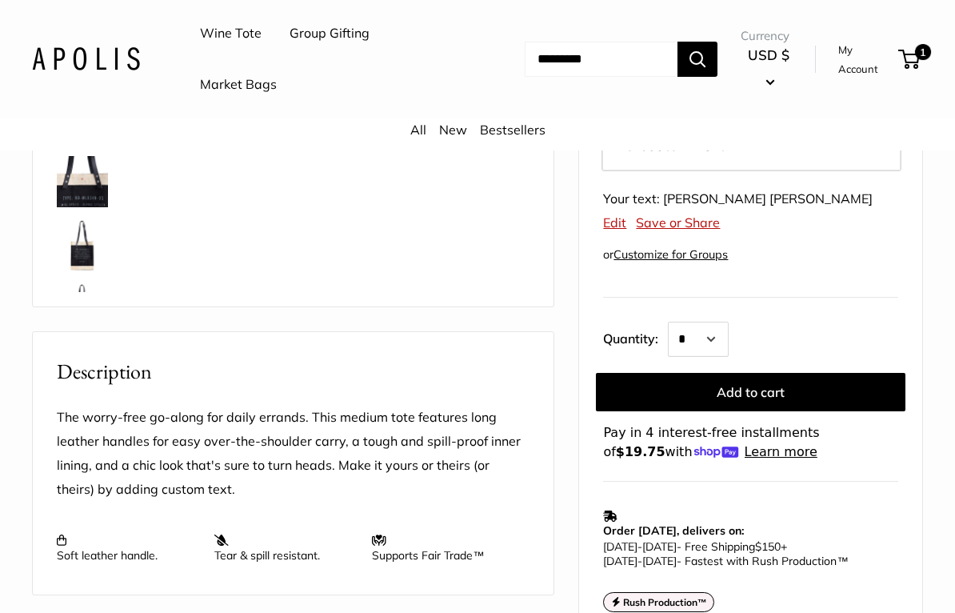
click at [638, 391] on button "Add to cart" at bounding box center [751, 392] width 310 height 38
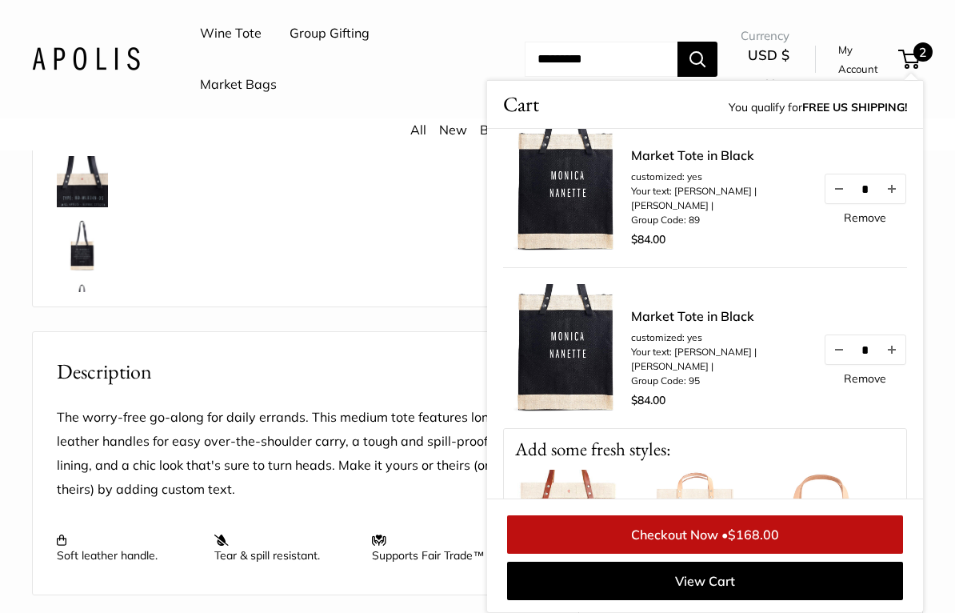
scroll to position [0, 0]
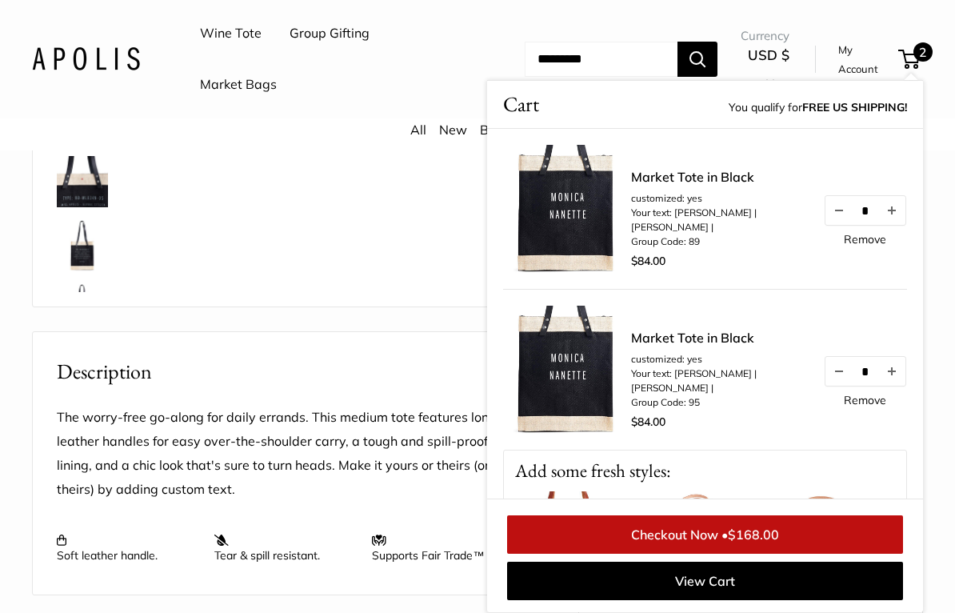
click at [826, 374] on button "Decrease quantity by 1" at bounding box center [838, 371] width 27 height 29
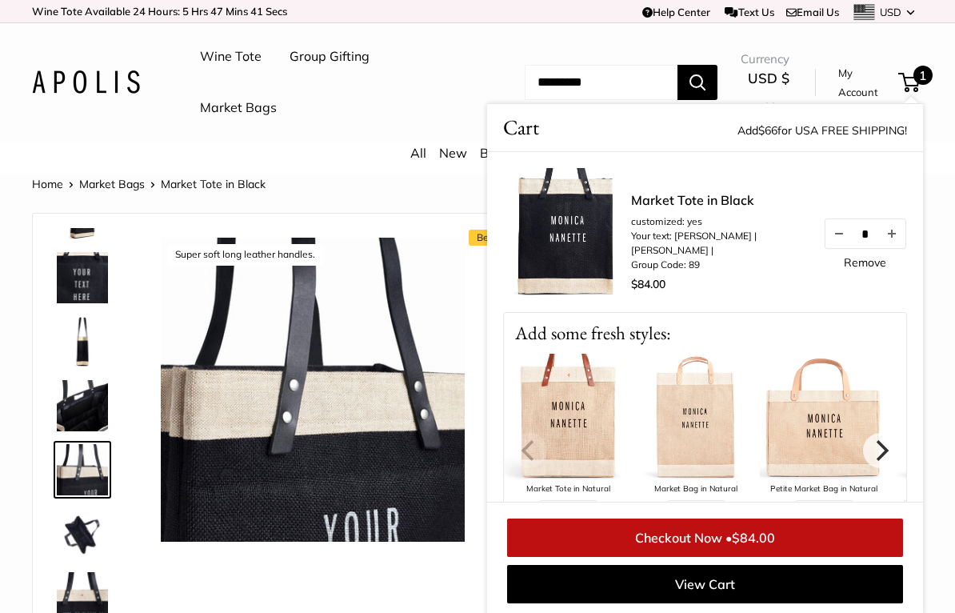
click at [232, 107] on link "Market Bags" at bounding box center [238, 108] width 77 height 24
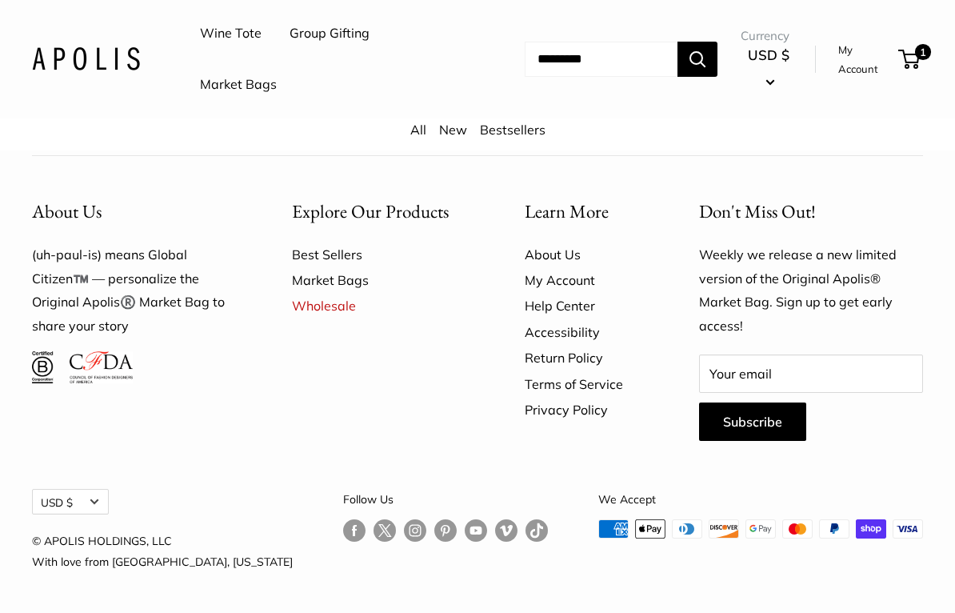
scroll to position [4221, 0]
click at [332, 267] on link "Best Sellers" at bounding box center [380, 255] width 177 height 26
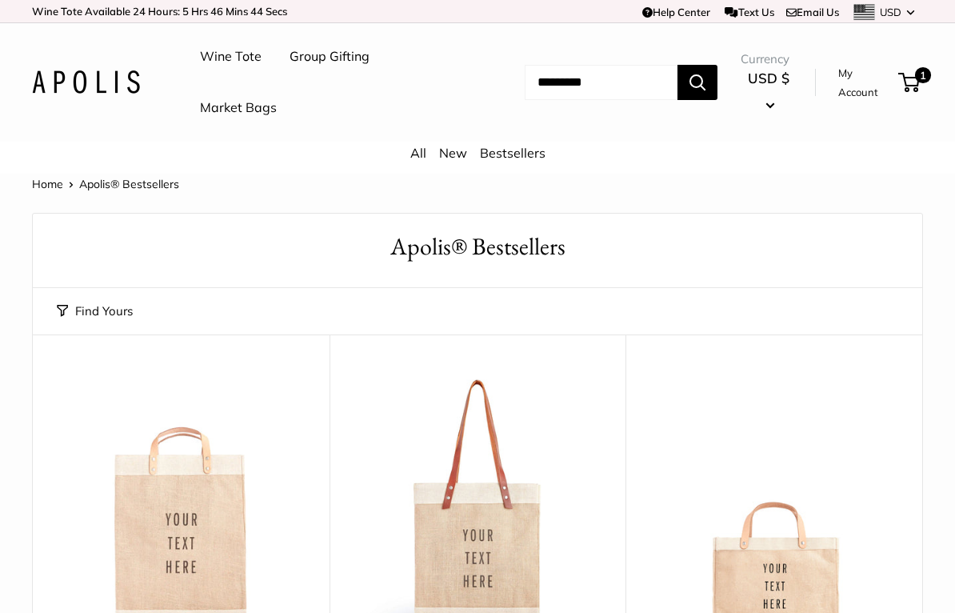
click at [233, 110] on link "Market Bags" at bounding box center [238, 108] width 77 height 24
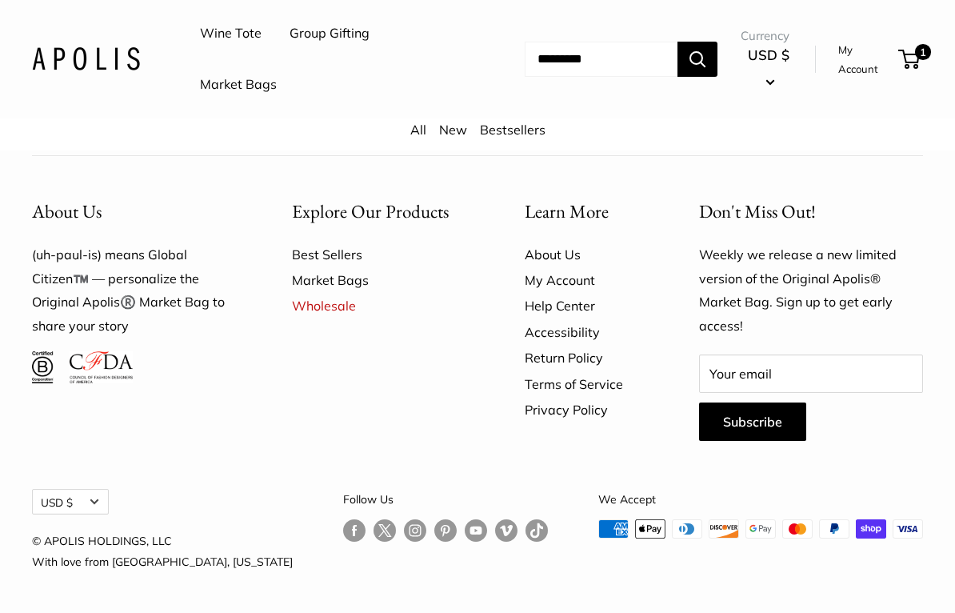
scroll to position [4221, 0]
click at [897, 67] on div "1 Cart Cart Add $66 for USA FREE SHIPPING! Market Tote in Black customized: yes…" at bounding box center [908, 59] width 30 height 19
click at [908, 51] on span "1" at bounding box center [909, 59] width 22 height 19
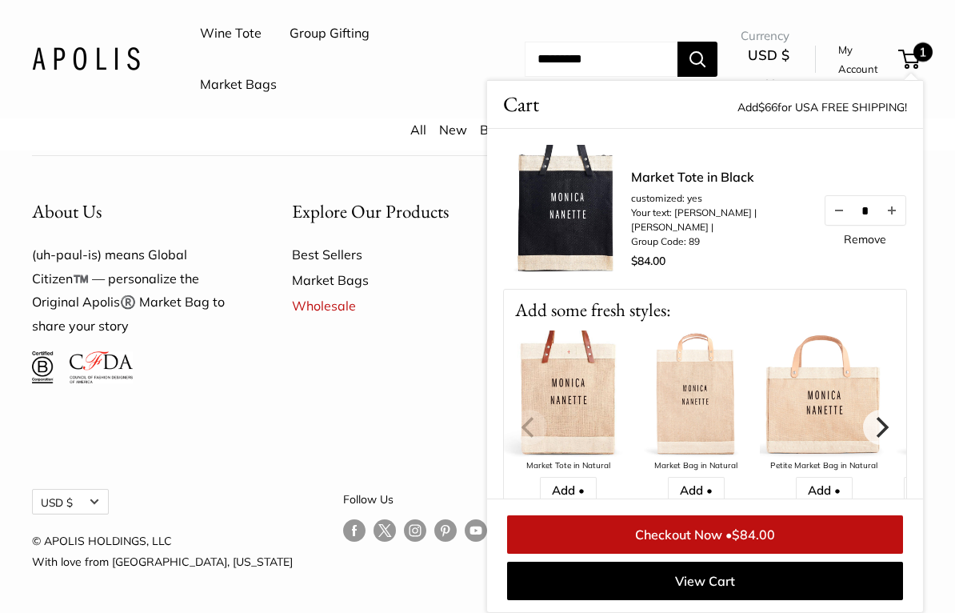
click at [693, 532] on link "Checkout Now • $84.00" at bounding box center [705, 534] width 396 height 38
